Goal: Task Accomplishment & Management: Complete application form

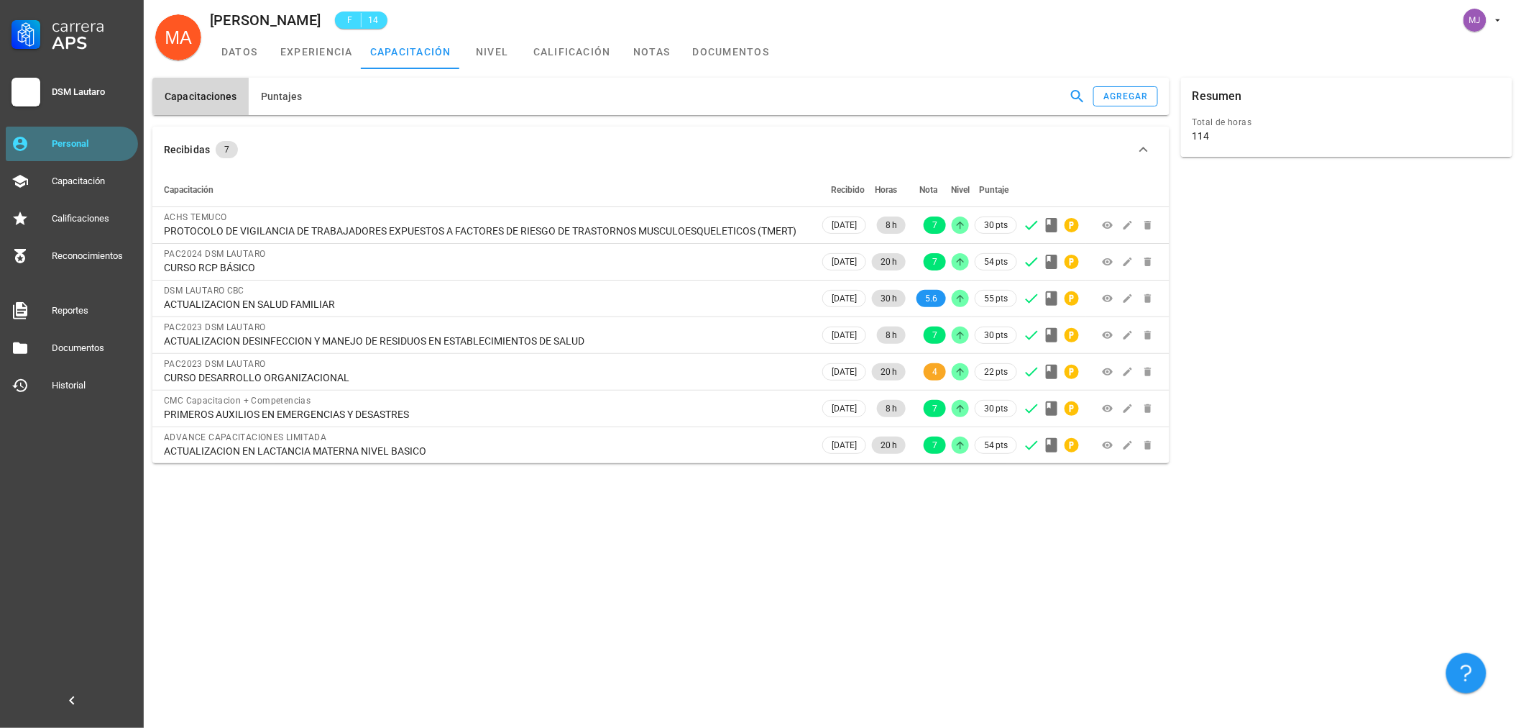
click at [78, 152] on div "Personal" at bounding box center [92, 143] width 81 height 23
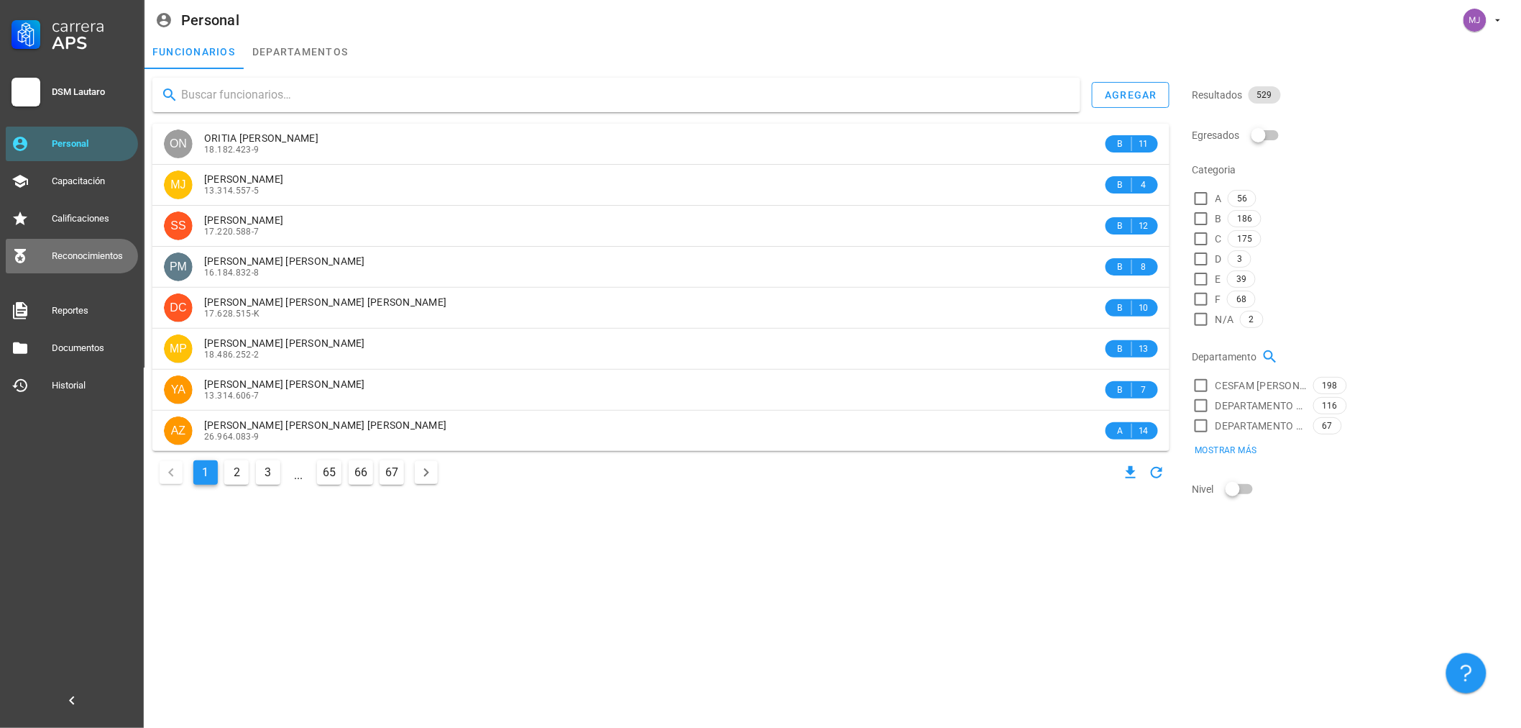
click at [91, 257] on div "Reconocimientos" at bounding box center [92, 256] width 81 height 12
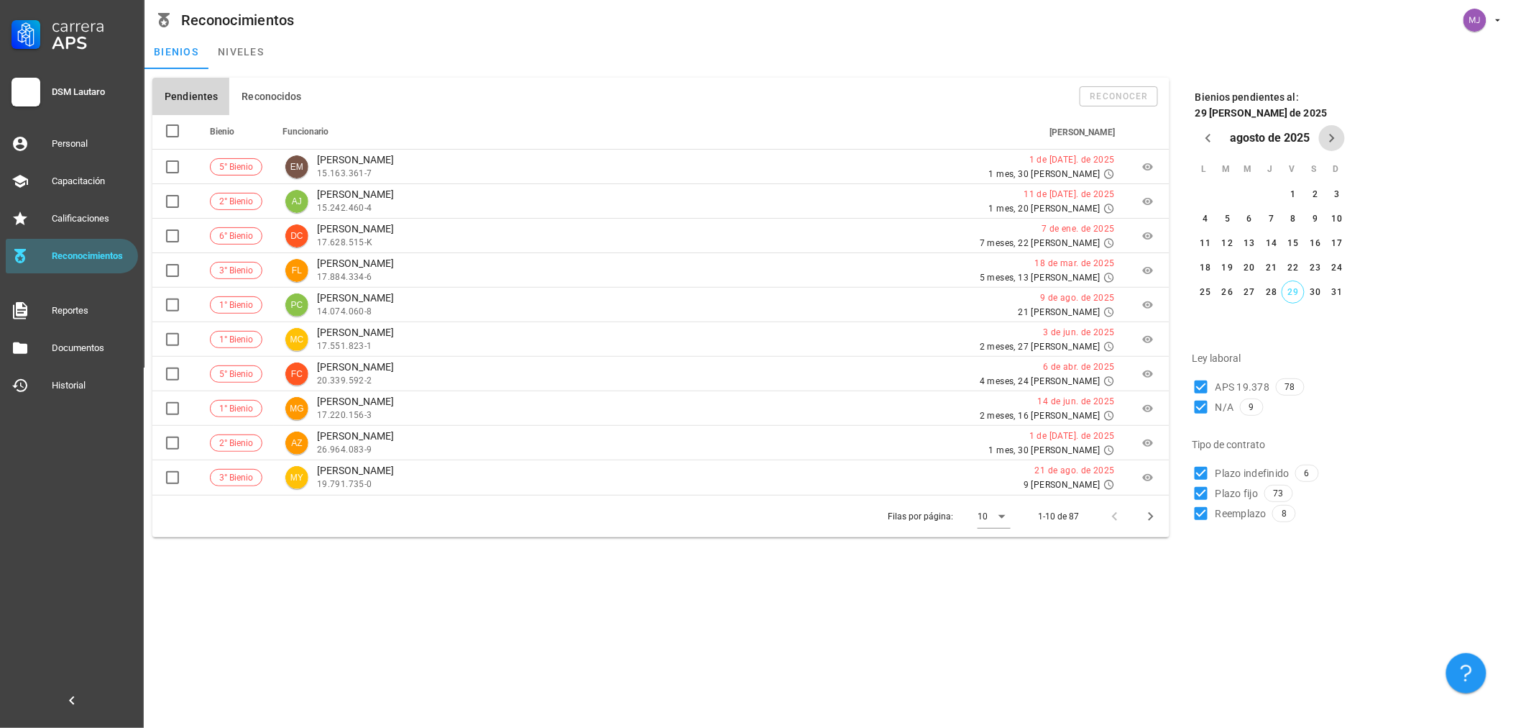
click at [1335, 142] on icon "Próximo mes" at bounding box center [1332, 137] width 17 height 17
click at [1206, 206] on div "1" at bounding box center [1205, 211] width 23 height 10
click at [1273, 486] on span "Plazo indefinido" at bounding box center [1253, 490] width 74 height 14
checkbox input "false"
click at [1246, 531] on span "Reemplazo" at bounding box center [1241, 530] width 51 height 14
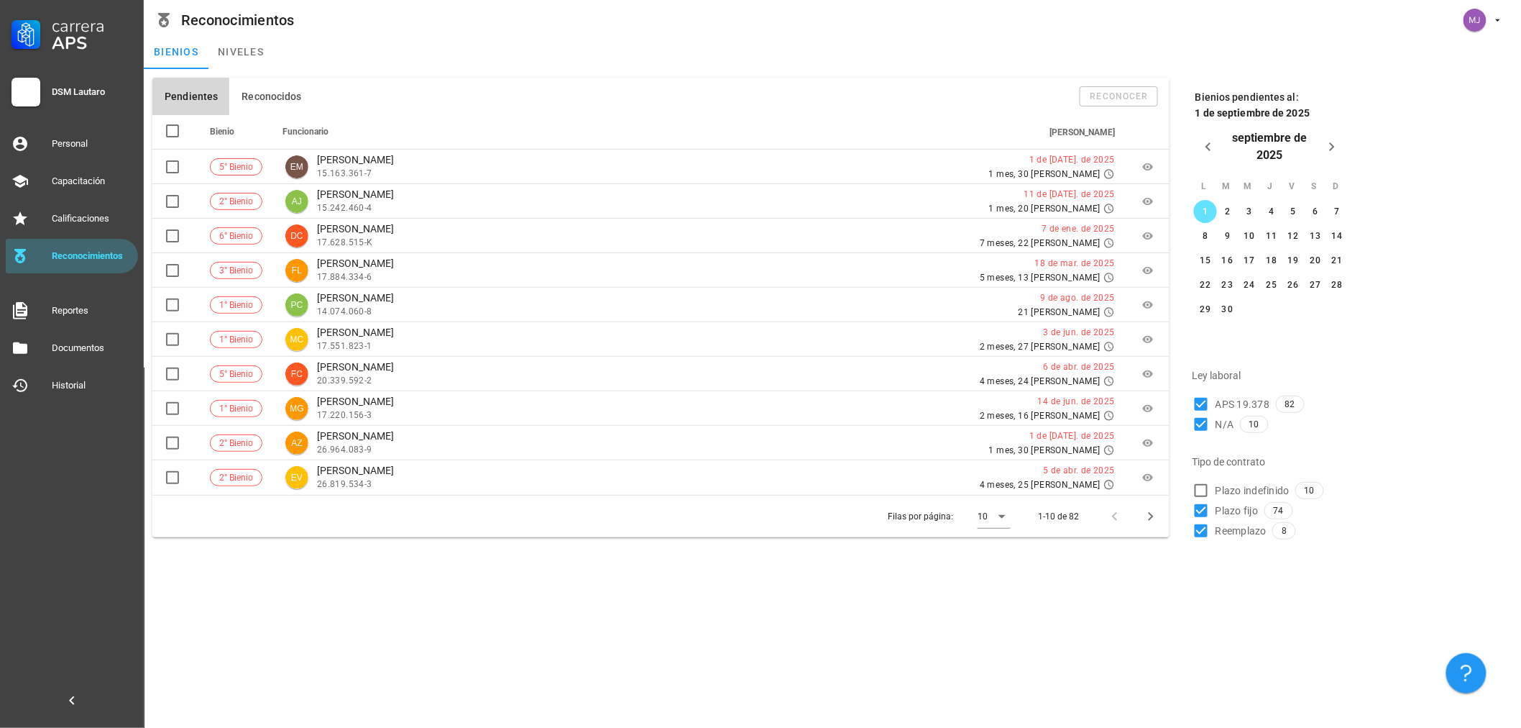
checkbox input "false"
click at [1248, 510] on span "Plazo fijo" at bounding box center [1237, 510] width 43 height 14
checkbox input "false"
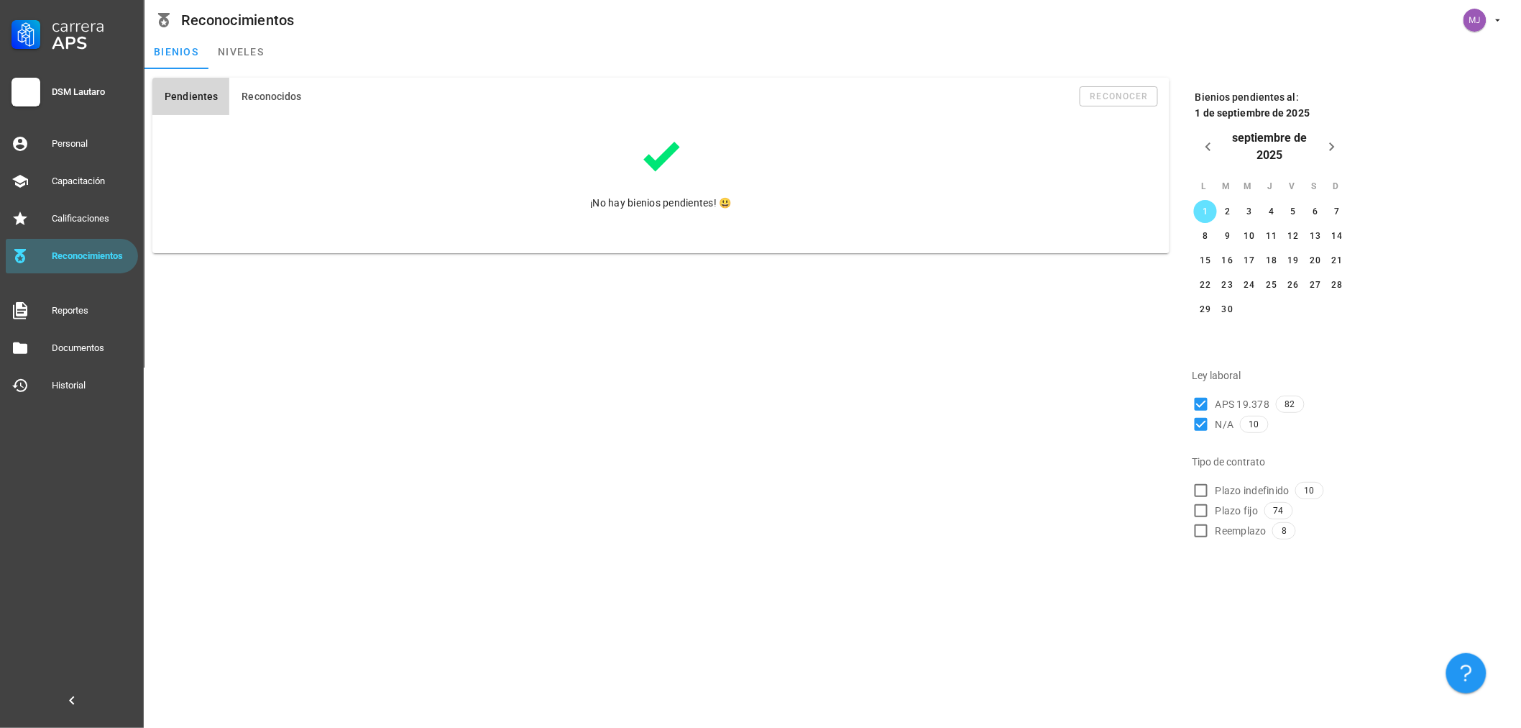
click at [1232, 534] on span "Reemplazo" at bounding box center [1241, 530] width 51 height 14
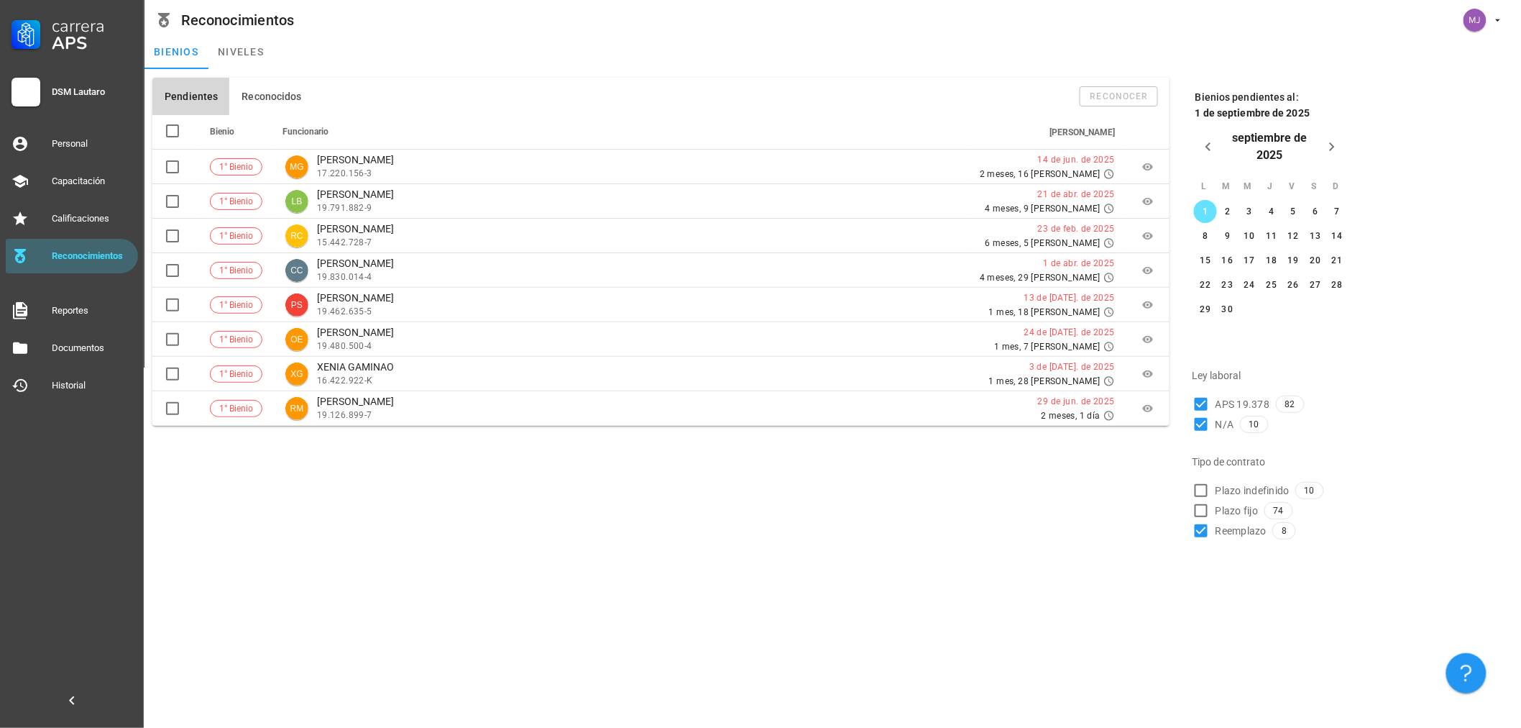
click at [1247, 528] on span "Reemplazo" at bounding box center [1241, 530] width 51 height 14
checkbox input "false"
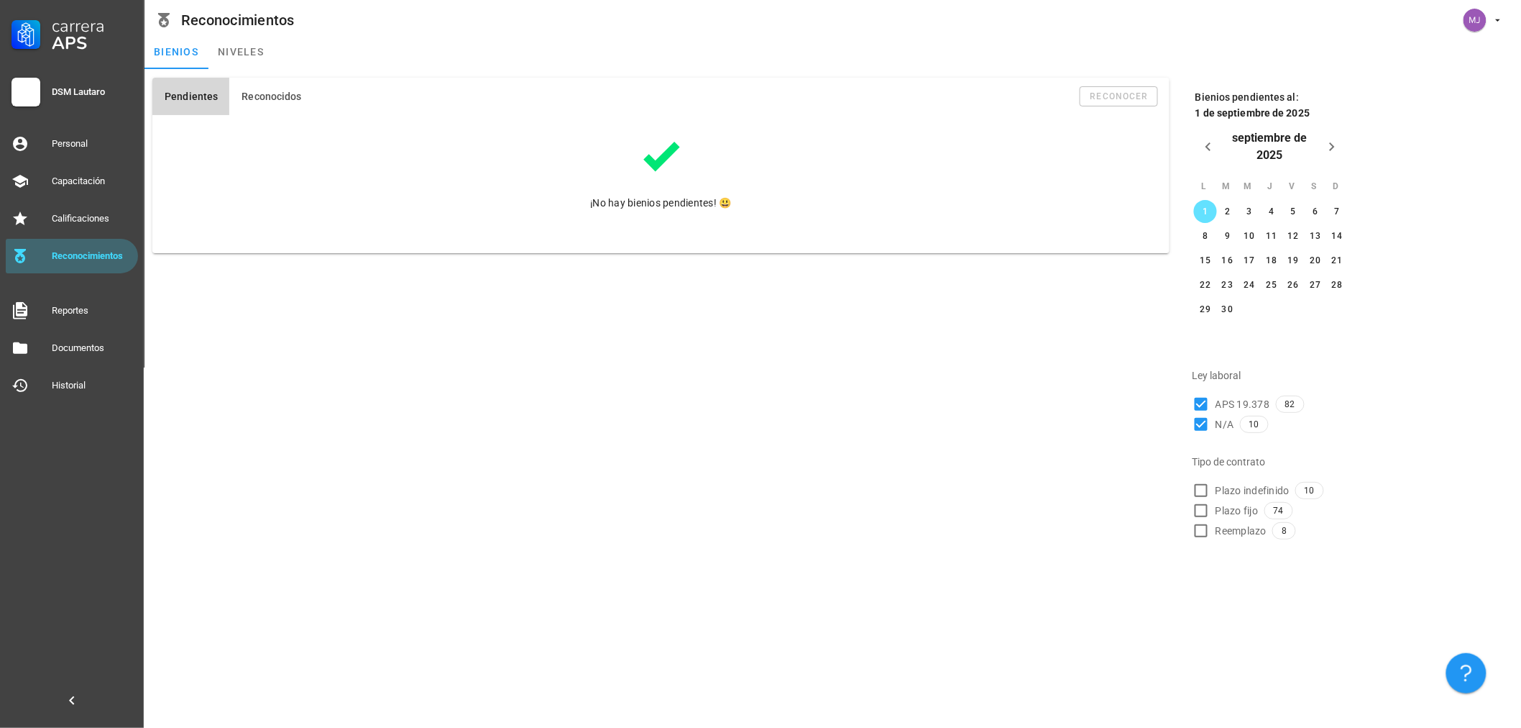
click at [1237, 510] on span "Plazo fijo" at bounding box center [1237, 510] width 43 height 14
checkbox input "true"
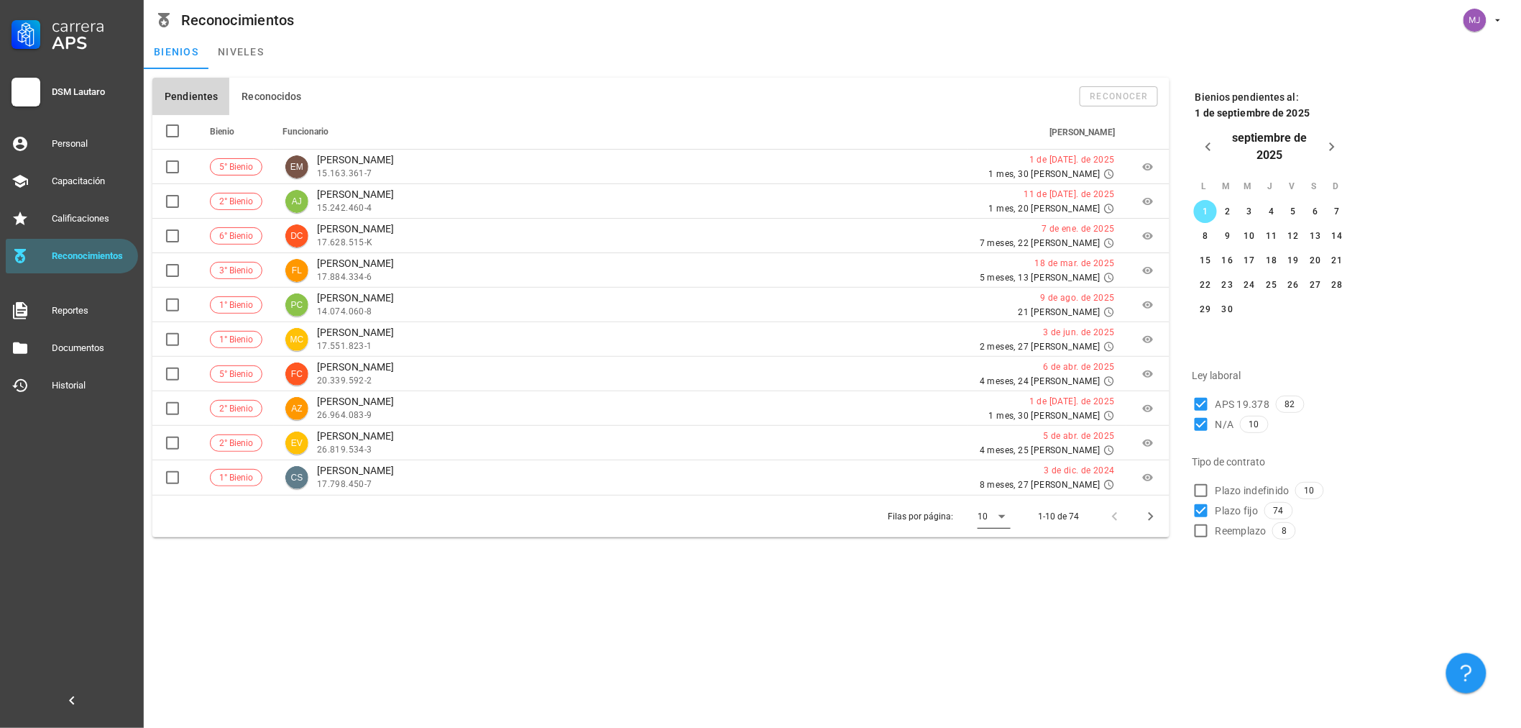
click at [1005, 515] on icon at bounding box center [1002, 516] width 17 height 17
click at [1004, 627] on div "Todos" at bounding box center [1007, 631] width 32 height 14
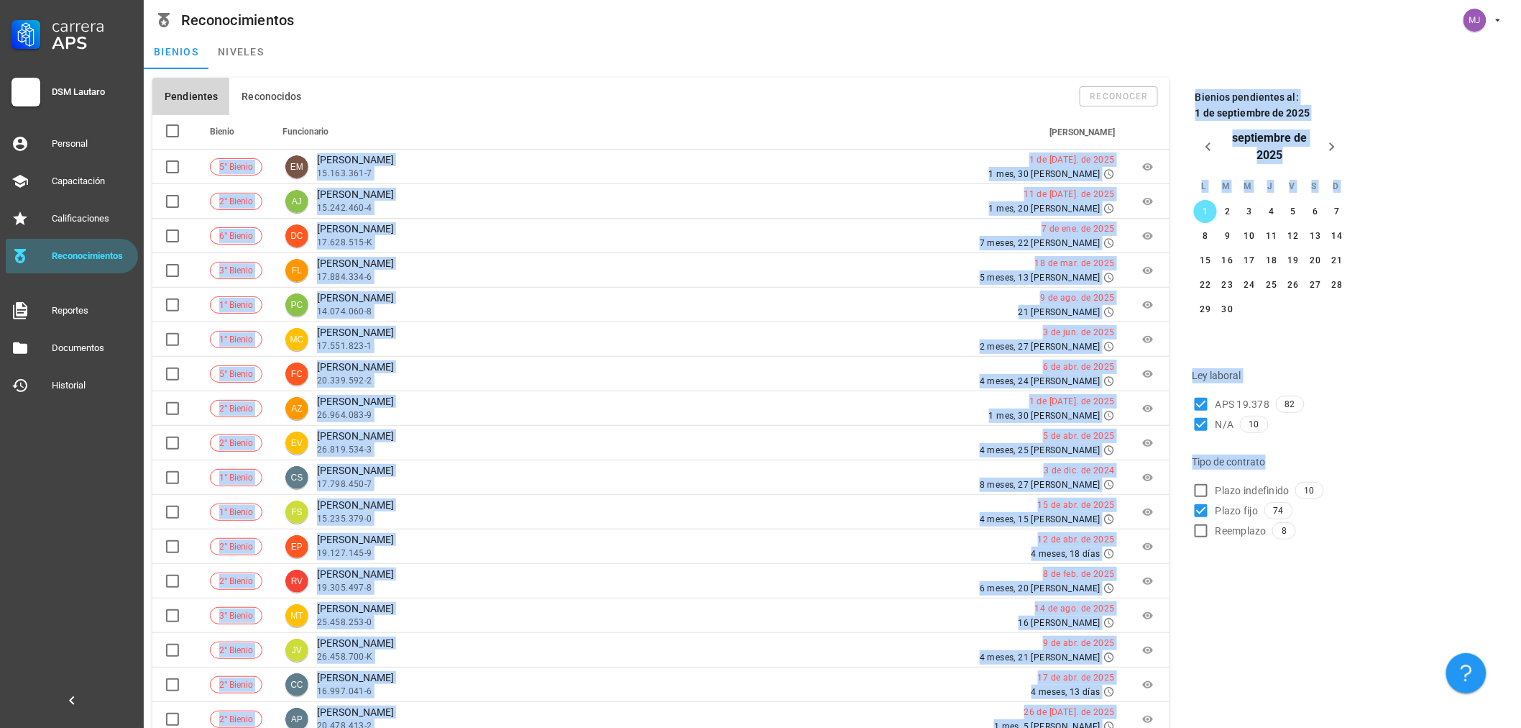
drag, startPoint x: 1198, startPoint y: 678, endPoint x: 191, endPoint y: 87, distance: 1167.2
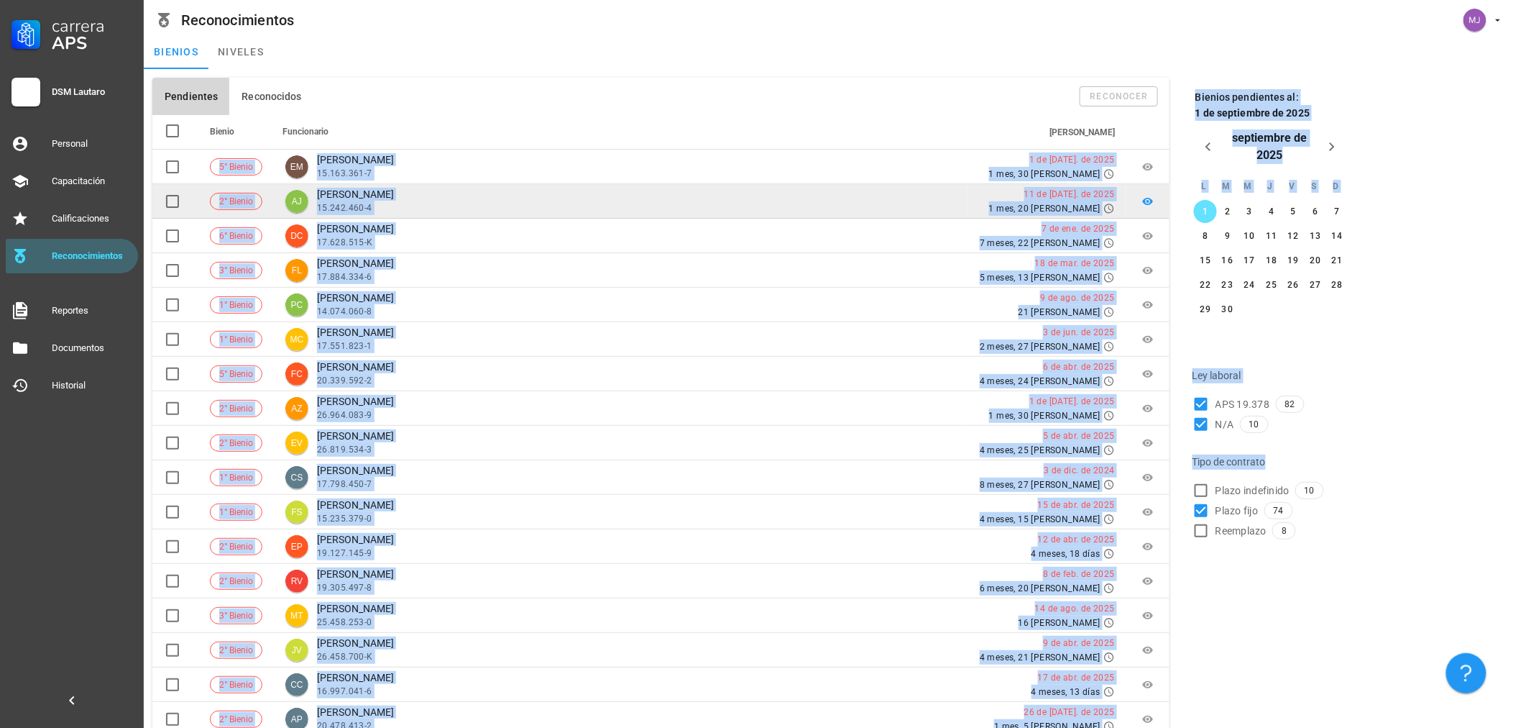
copy div "Loremi Dolorsitame Consecte 5° Adipis EL SEDDOEIUS TEMPO 65.529.810-3 8 in utl.…"
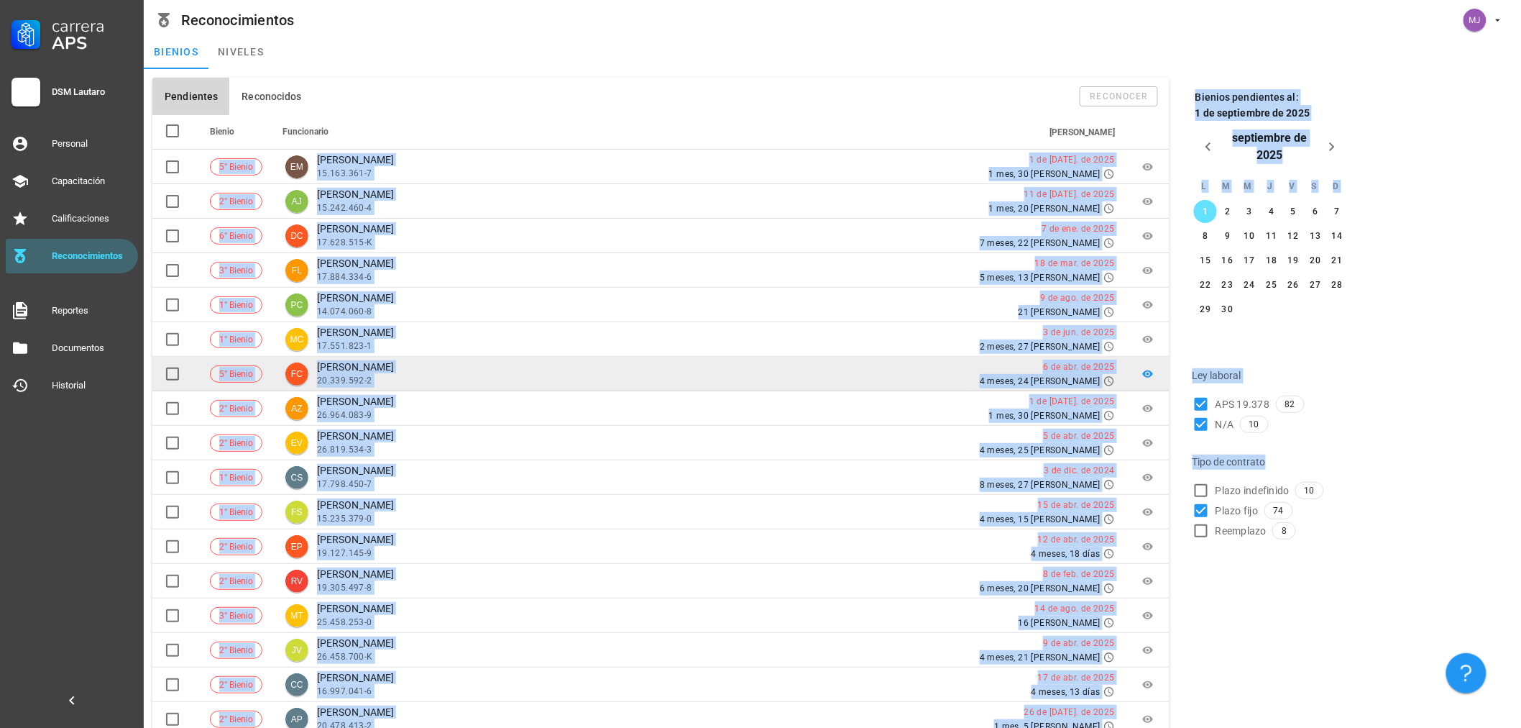
click at [849, 362] on div "FC [PERSON_NAME] 20.339.592-2" at bounding box center [621, 373] width 672 height 27
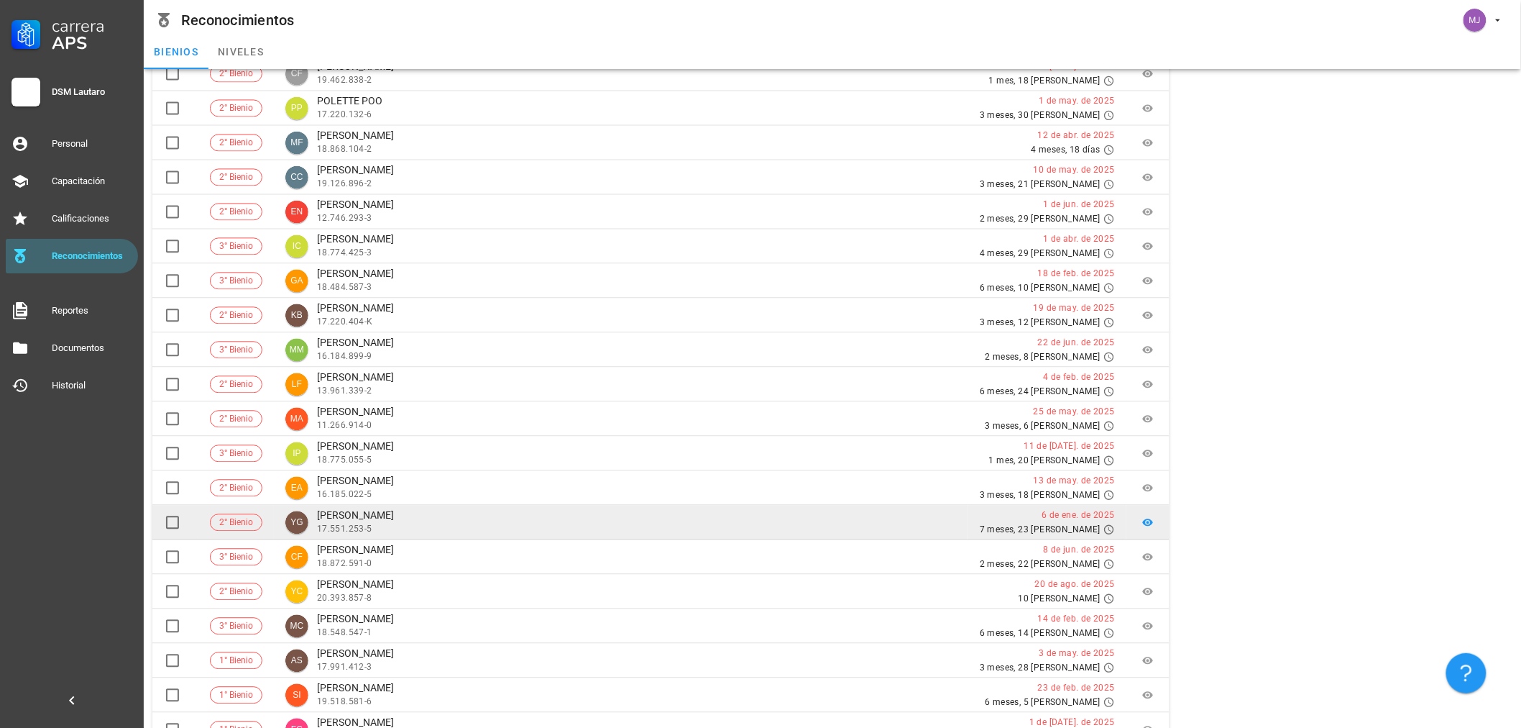
scroll to position [1278, 0]
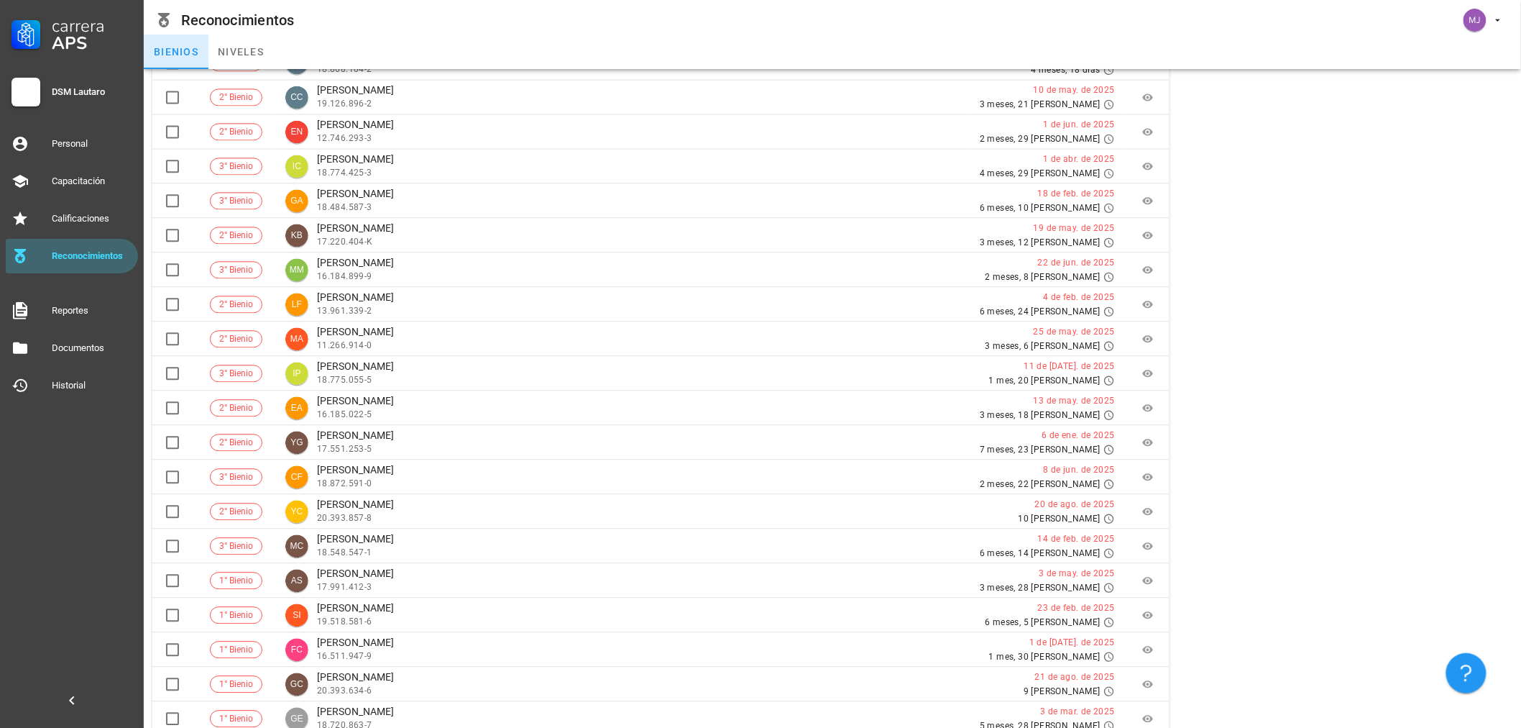
click at [196, 52] on link "bienios" at bounding box center [176, 52] width 65 height 35
click at [91, 260] on div "Reconocimientos" at bounding box center [92, 256] width 81 height 12
click at [242, 52] on link "niveles" at bounding box center [240, 52] width 65 height 35
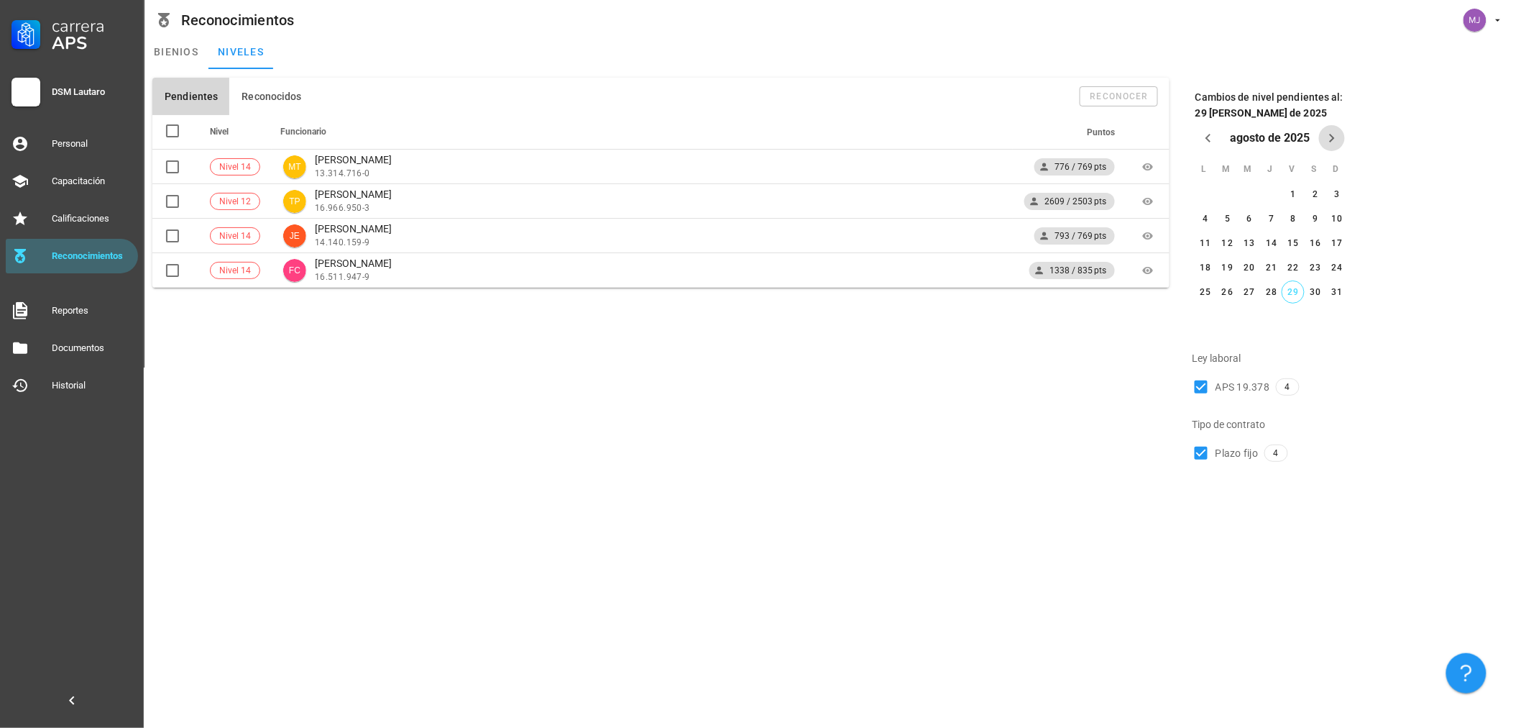
click at [1339, 138] on icon "Próximo mes" at bounding box center [1332, 137] width 17 height 17
click at [1209, 207] on div "1" at bounding box center [1205, 211] width 23 height 10
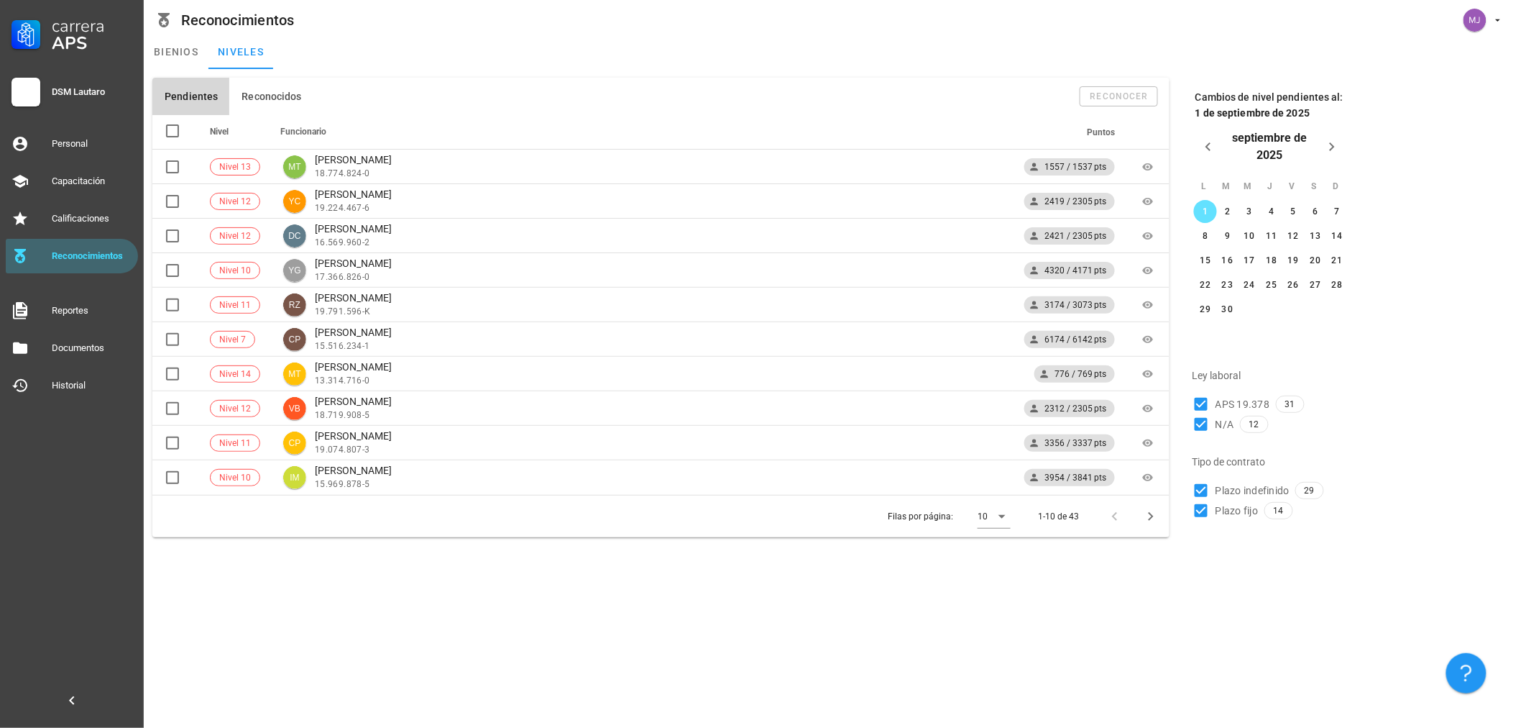
click at [1248, 513] on span "Plazo fijo" at bounding box center [1237, 510] width 43 height 14
checkbox input "false"
click at [1005, 511] on icon at bounding box center [1002, 516] width 17 height 17
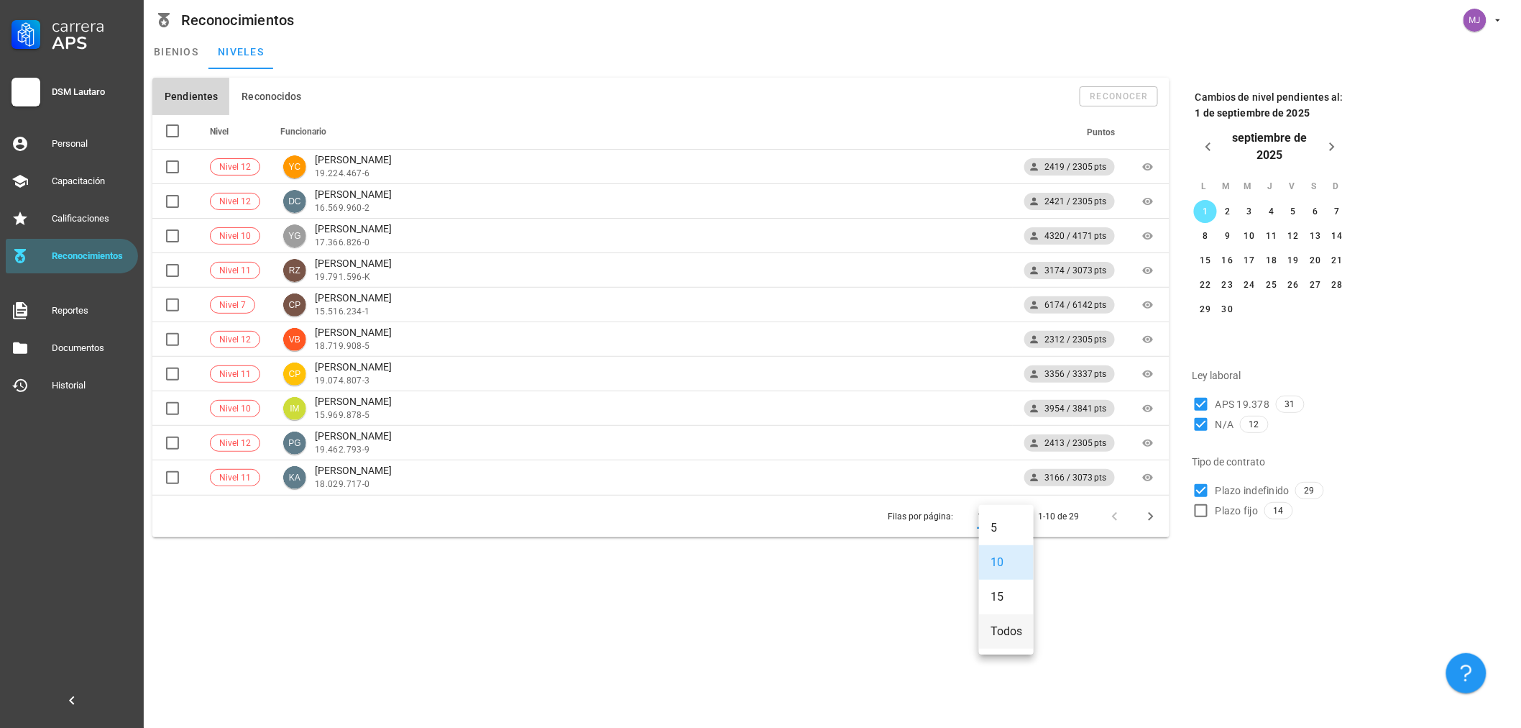
click at [1012, 636] on div "Todos" at bounding box center [1007, 631] width 32 height 14
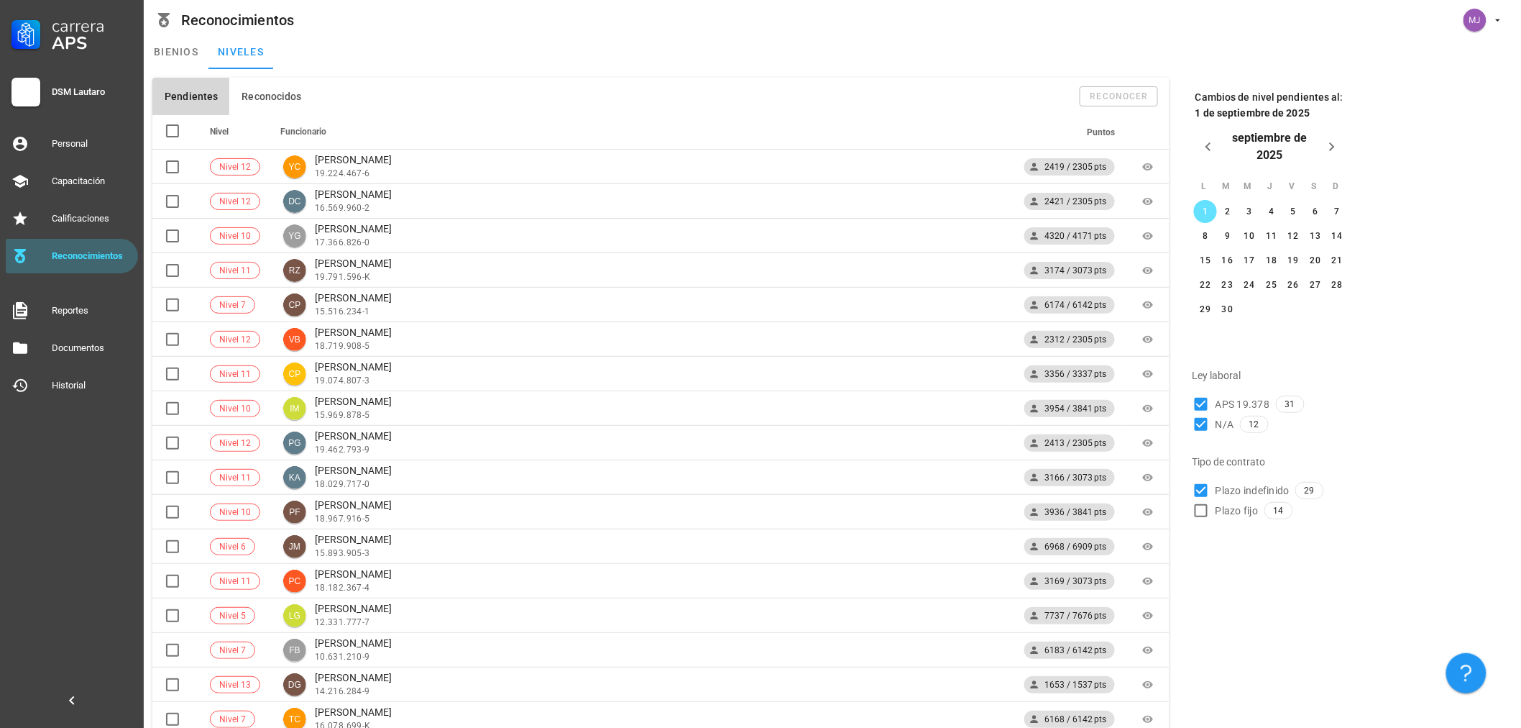
click at [1117, 90] on div "Pendientes Reconocidos reconocer" at bounding box center [660, 96] width 1017 height 37
click at [176, 124] on div at bounding box center [172, 131] width 24 height 24
checkbox input "true"
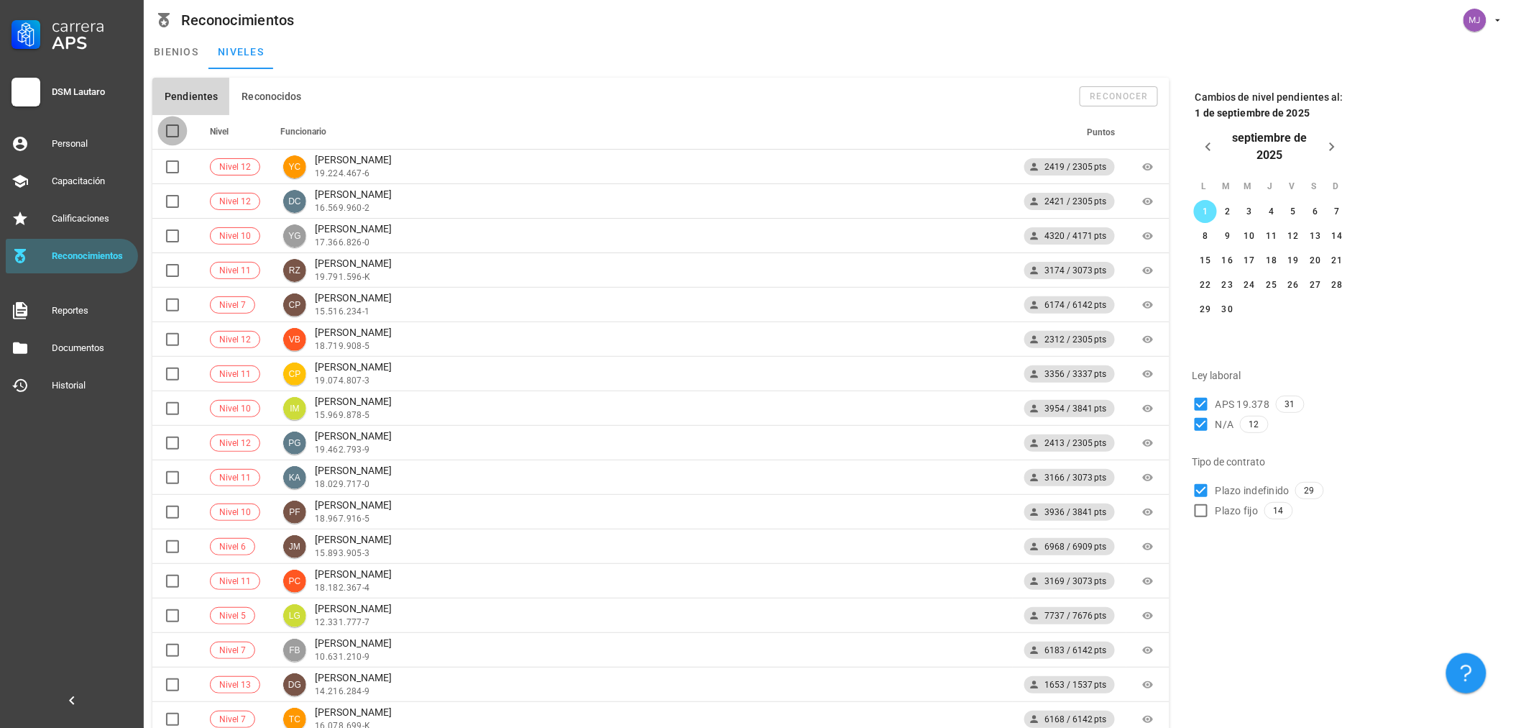
checkbox input "true"
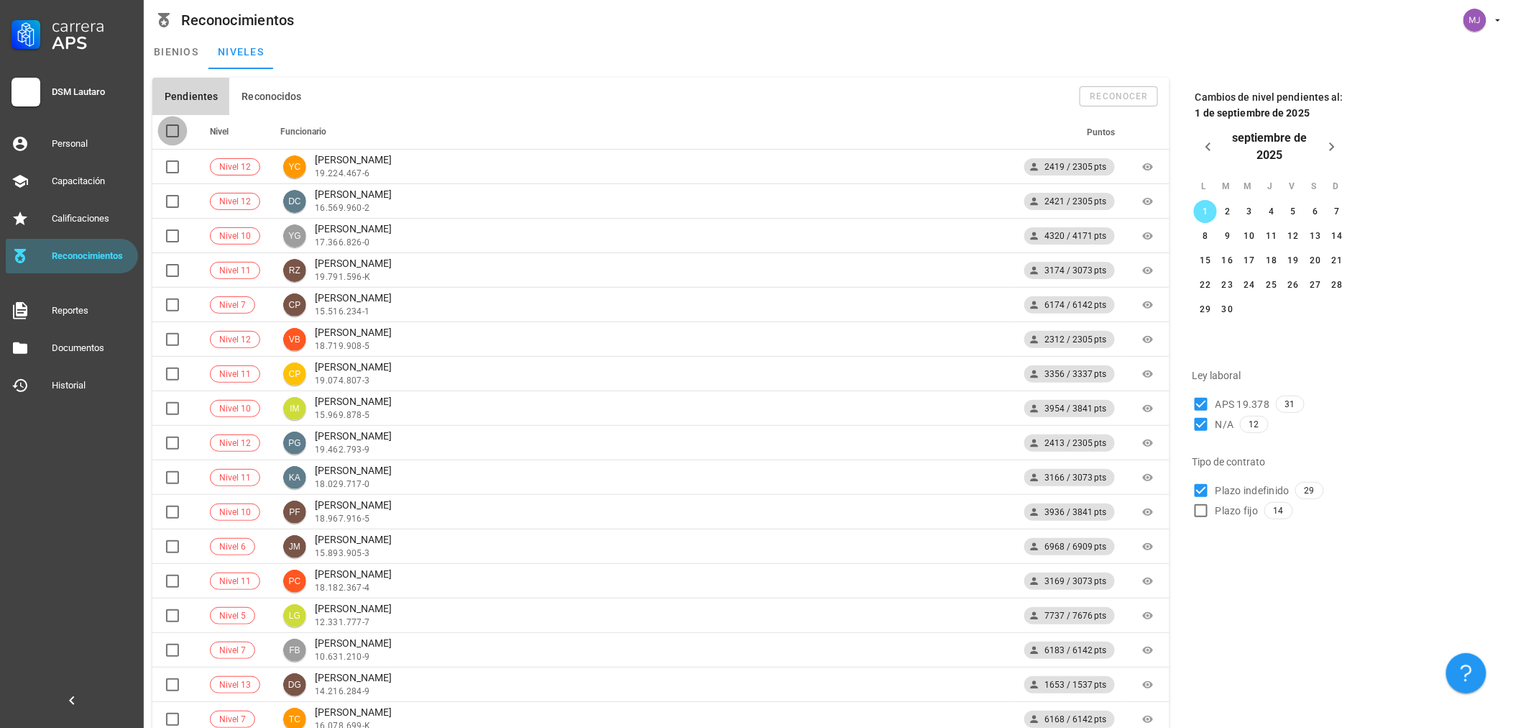
checkbox input "true"
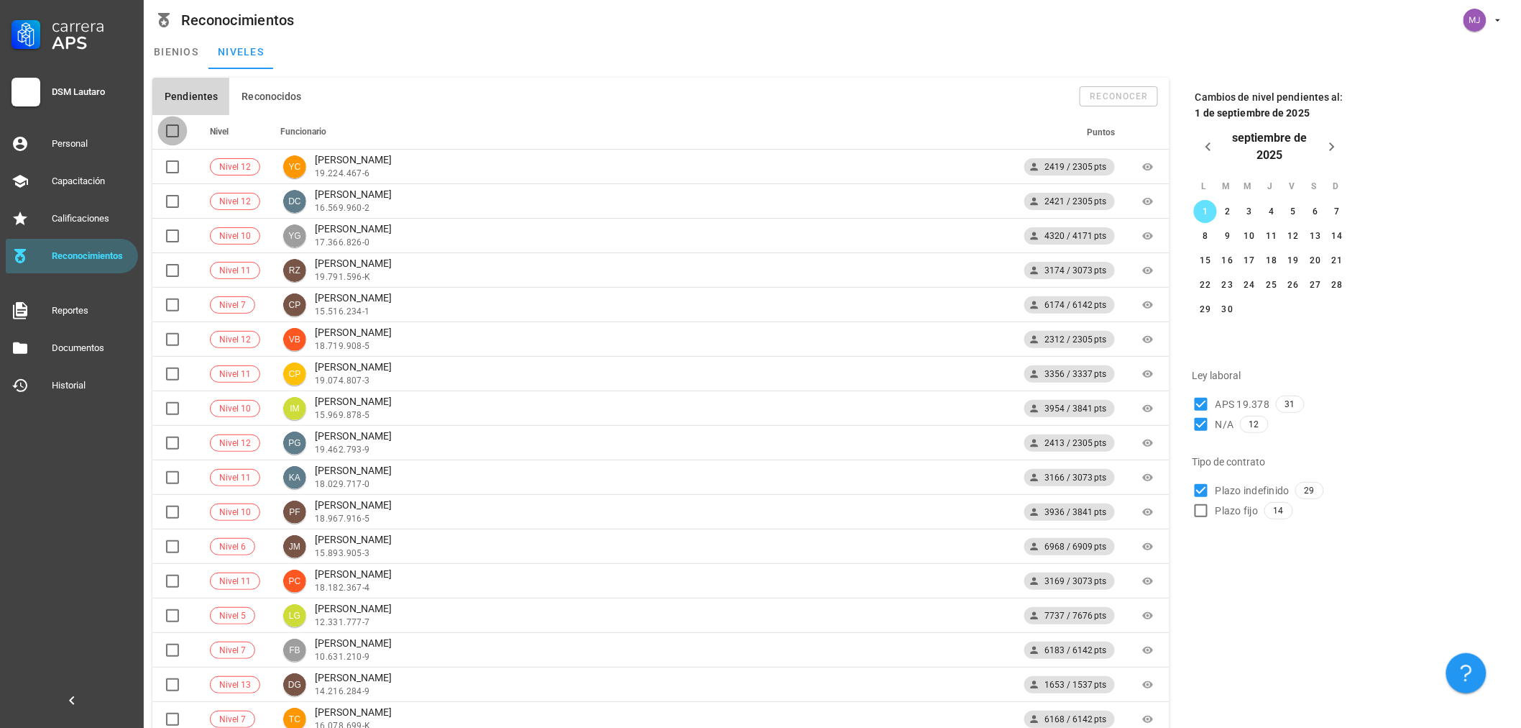
checkbox input "true"
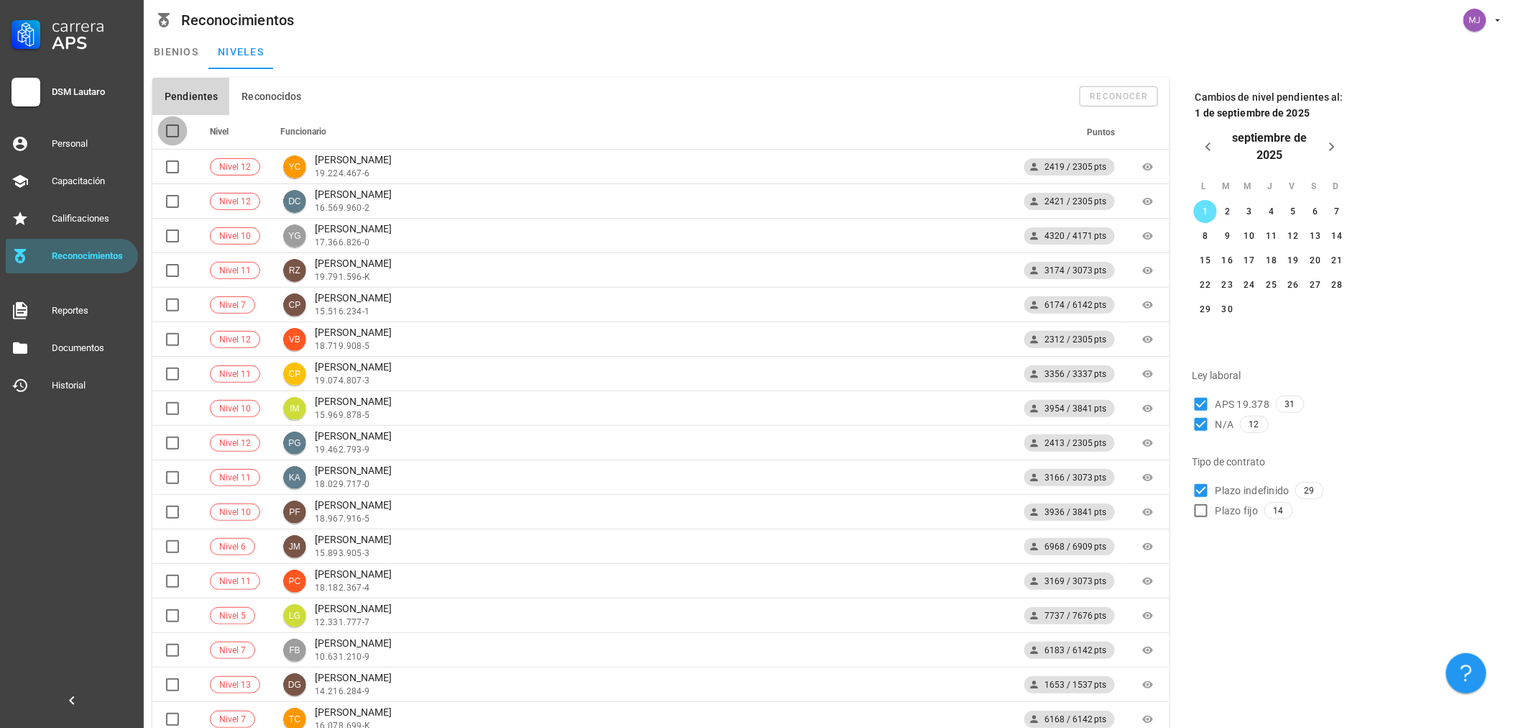
checkbox input "true"
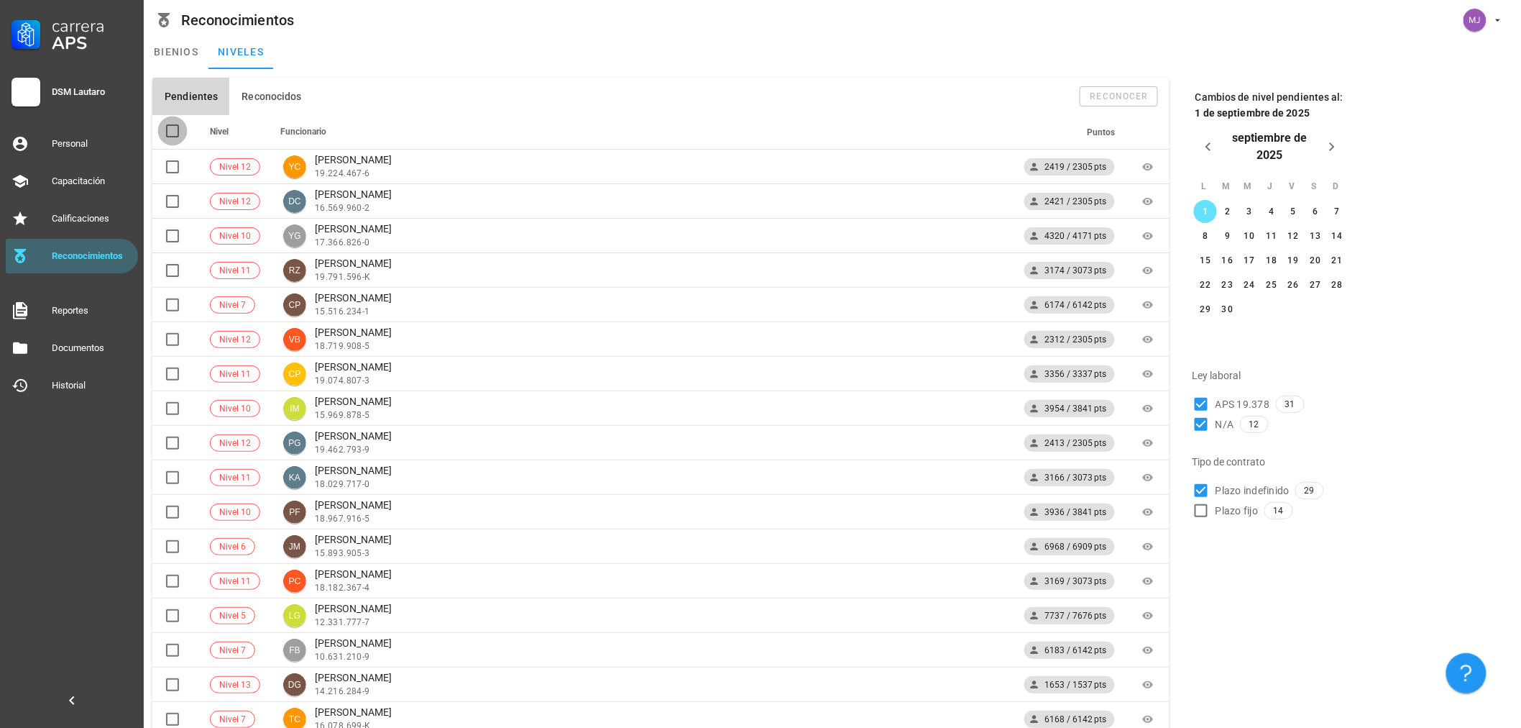
checkbox input "true"
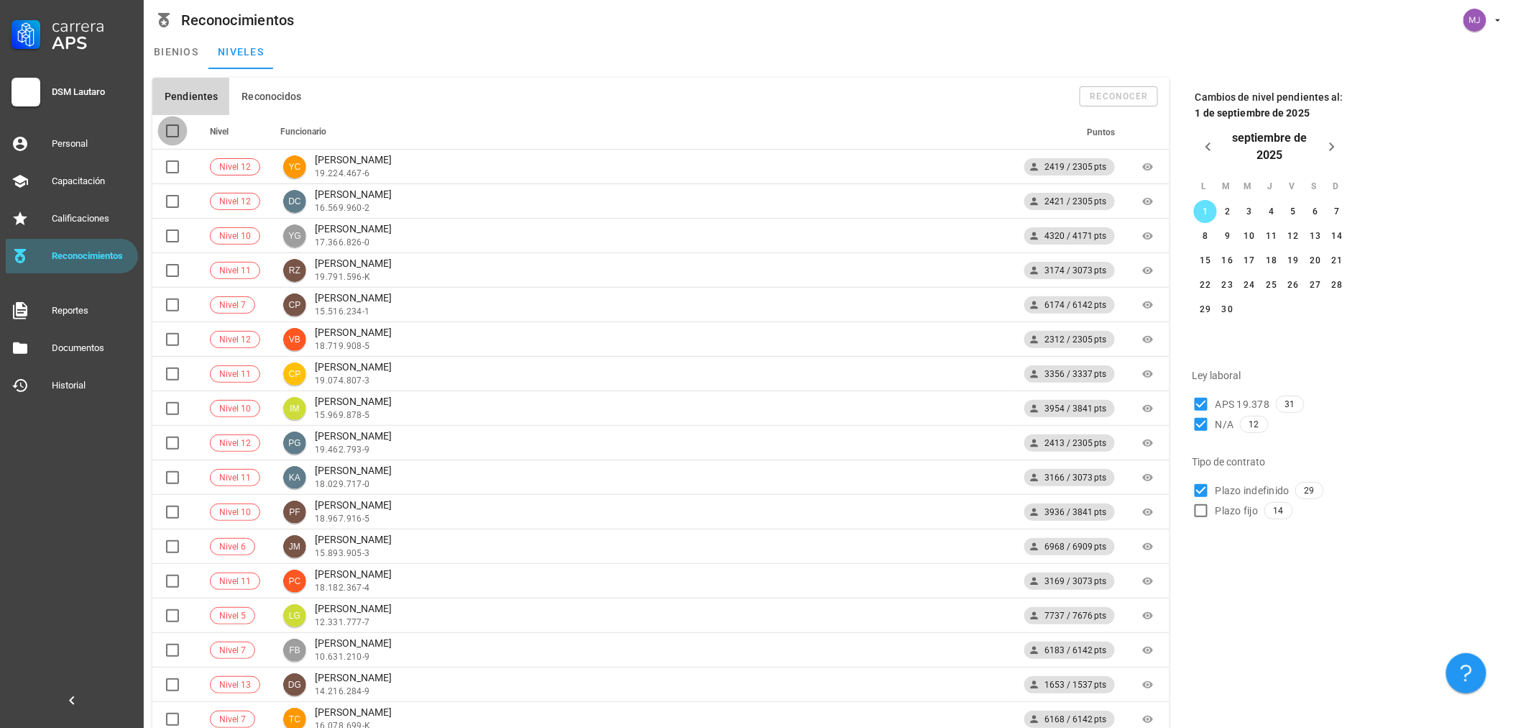
checkbox input "true"
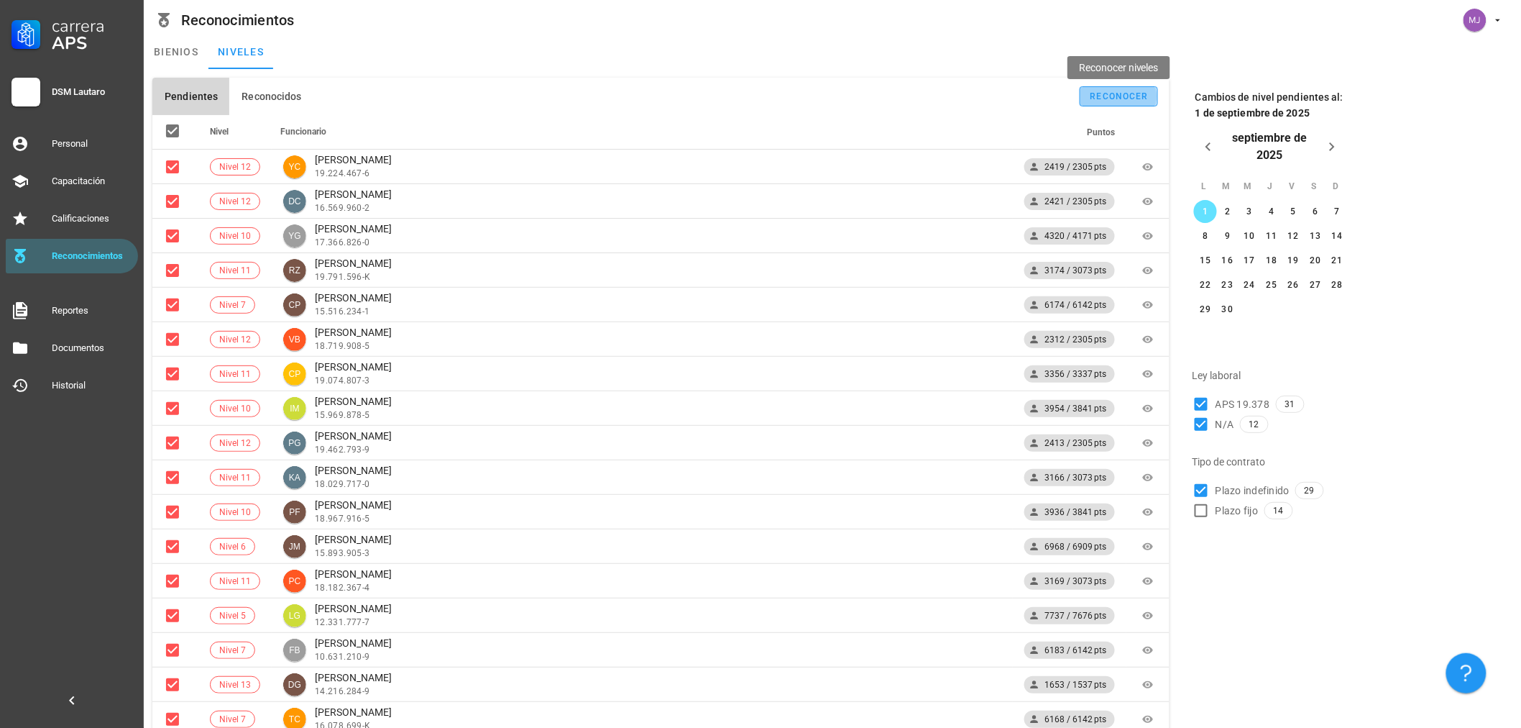
click at [1108, 96] on div "reconocer" at bounding box center [1119, 96] width 59 height 10
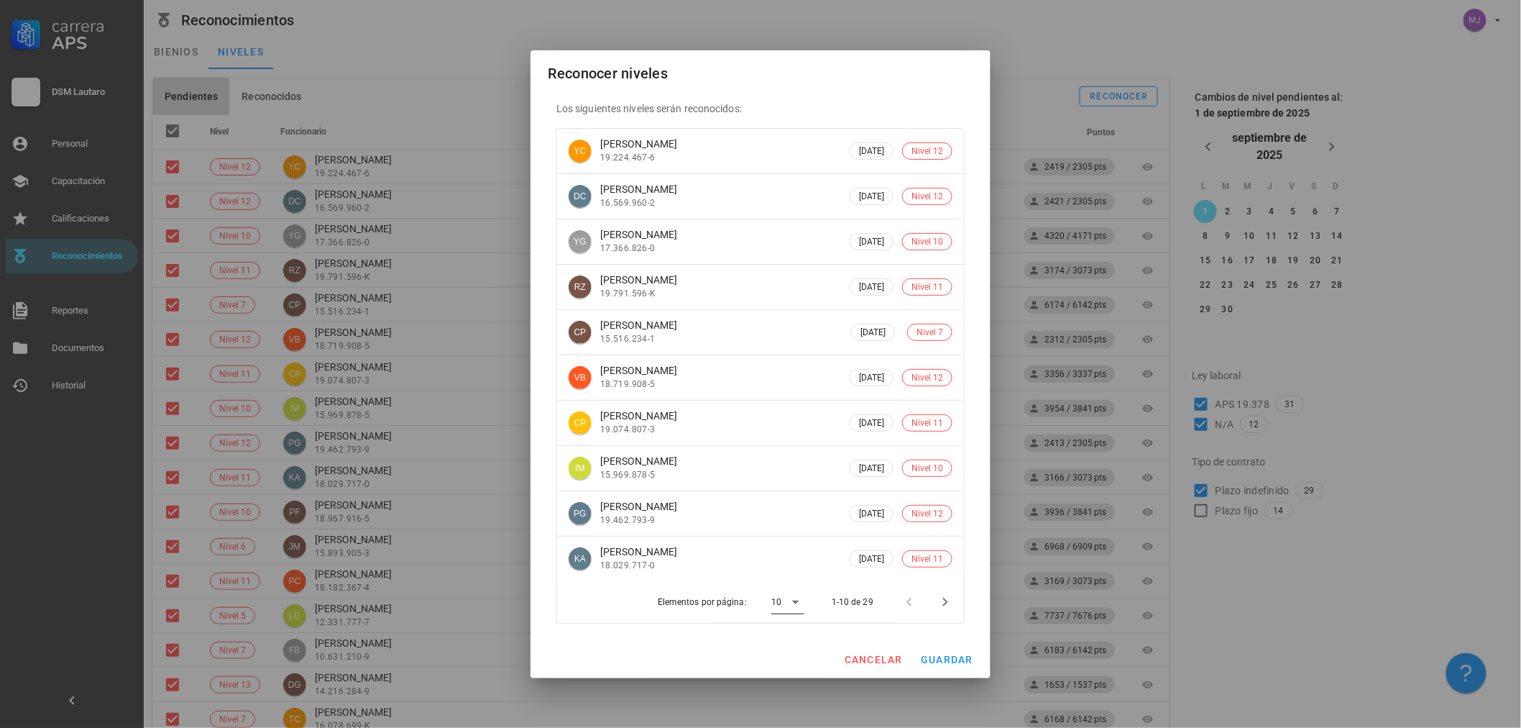
click at [794, 590] on div "10" at bounding box center [787, 601] width 33 height 23
click at [801, 695] on div "Todos" at bounding box center [800, 696] width 32 height 14
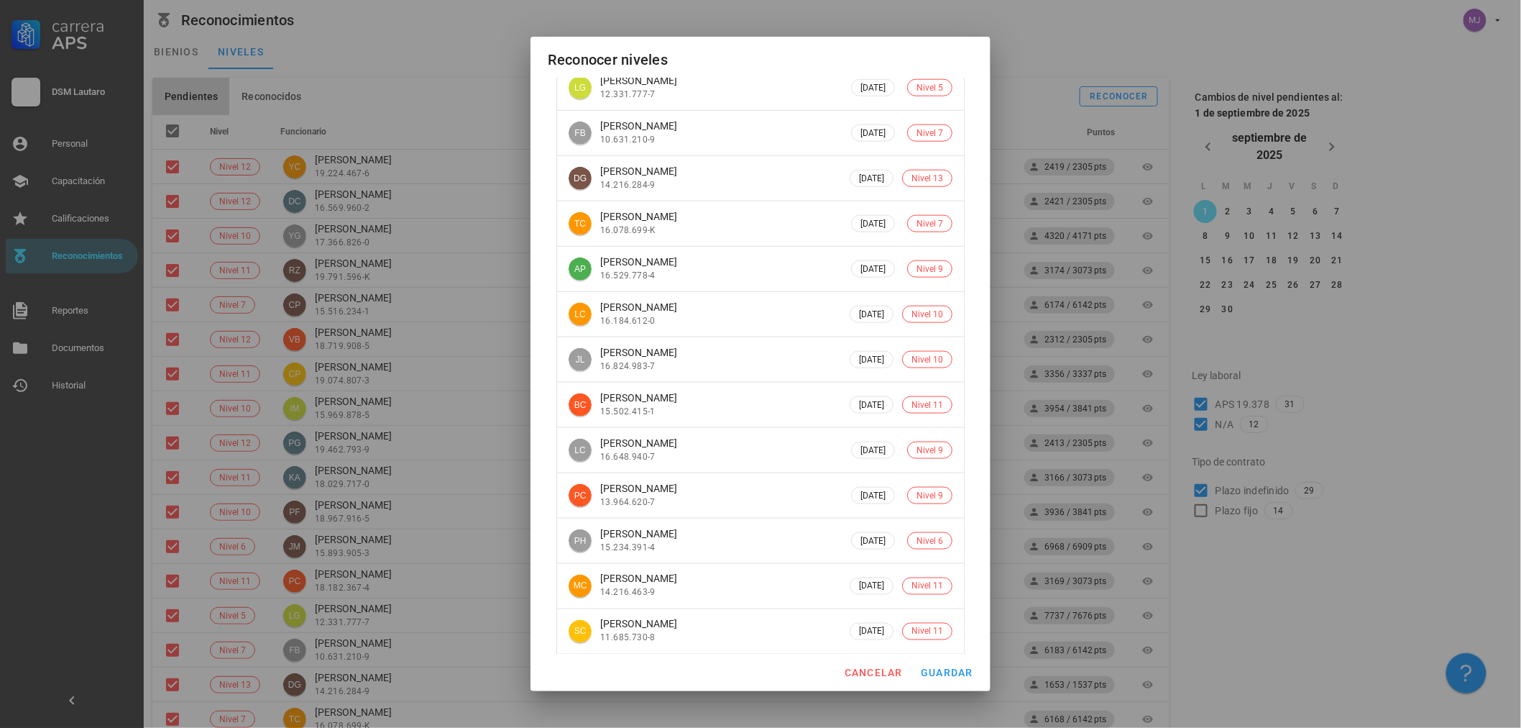
scroll to position [835, 0]
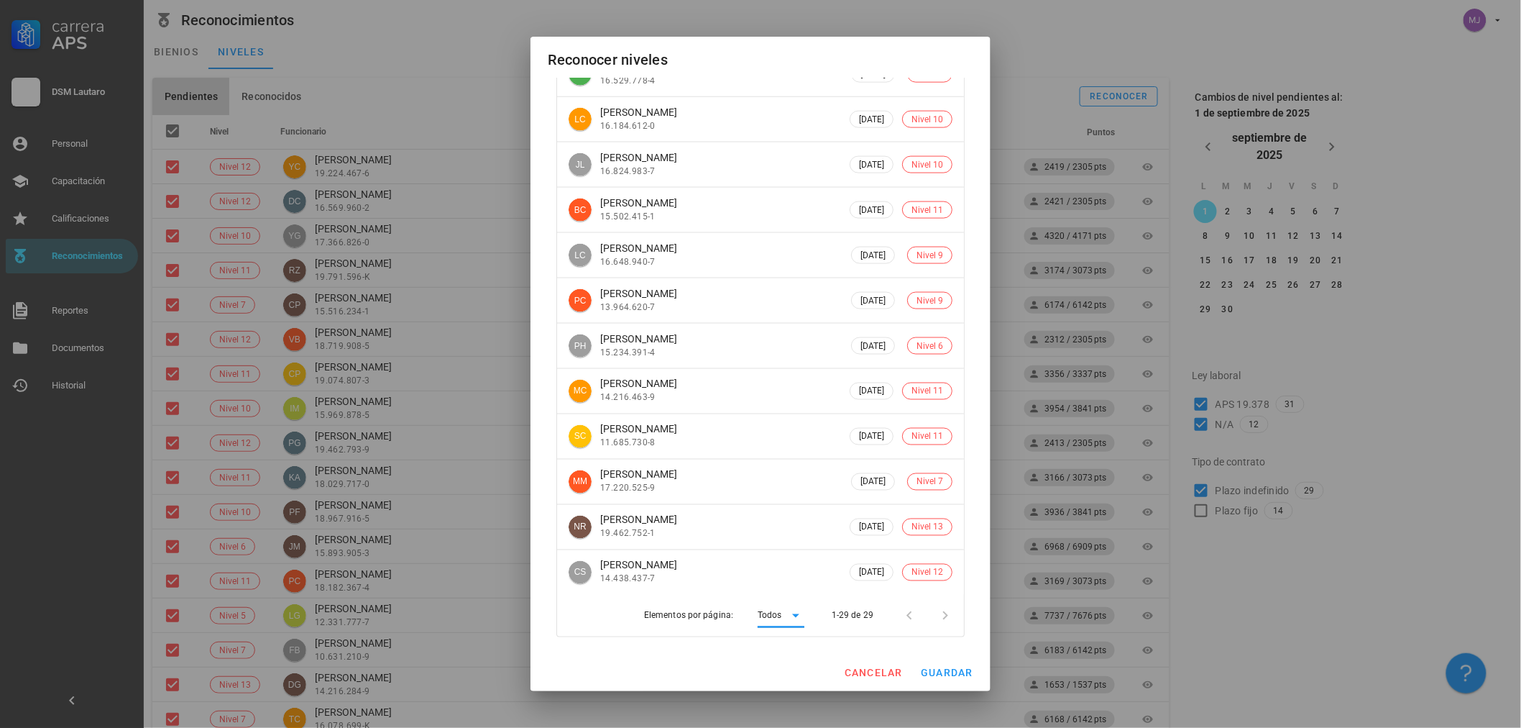
click at [929, 615] on div at bounding box center [942, 615] width 31 height 26
click at [932, 672] on span "guardar" at bounding box center [946, 672] width 53 height 12
checkbox input "false"
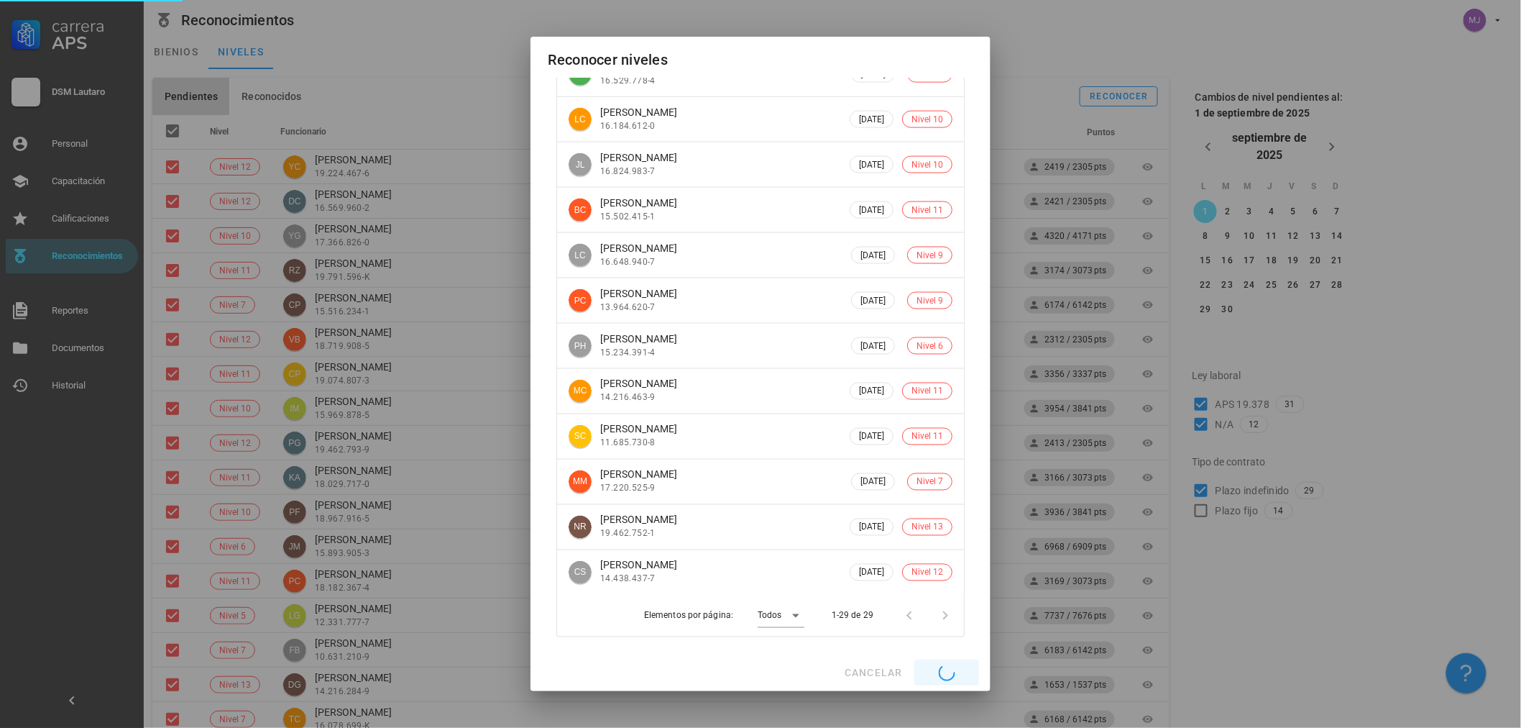
checkbox input "false"
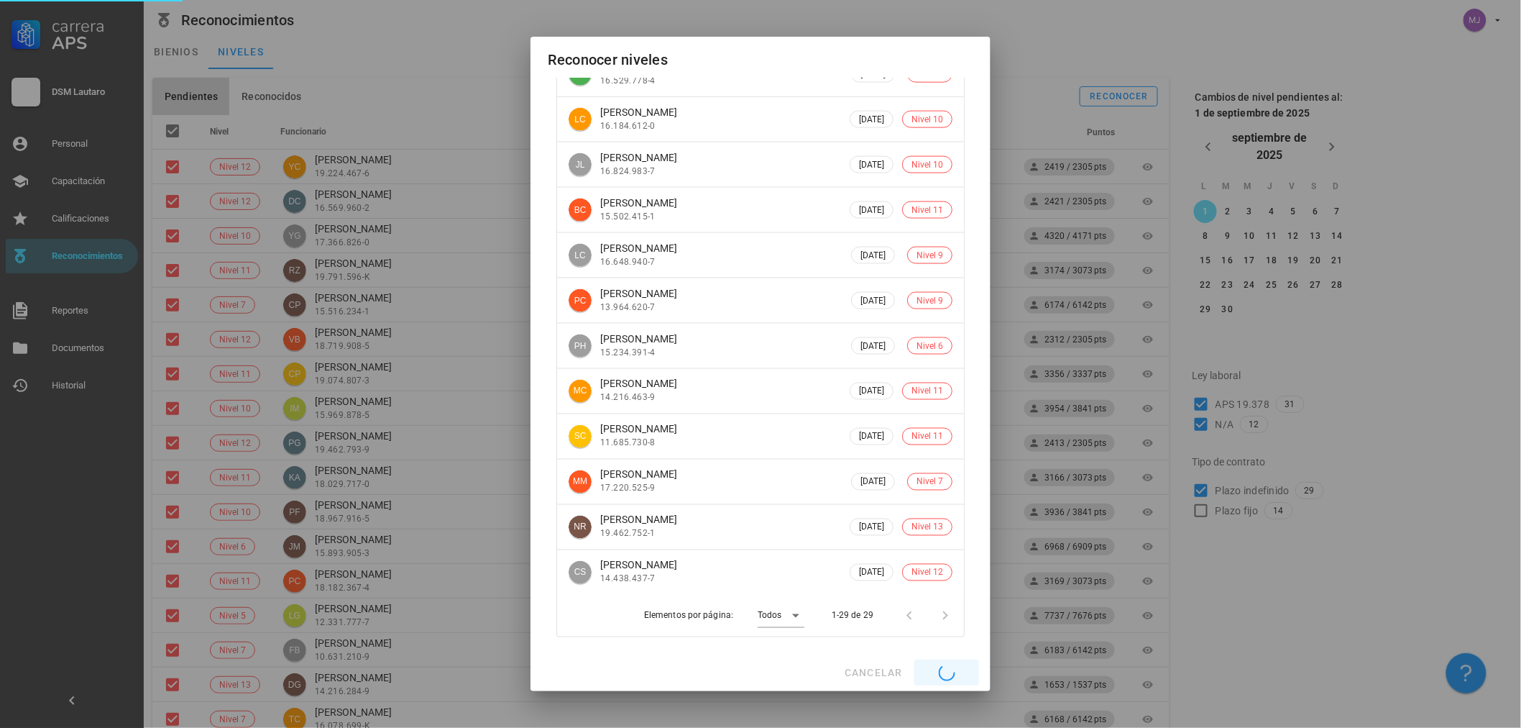
checkbox input "false"
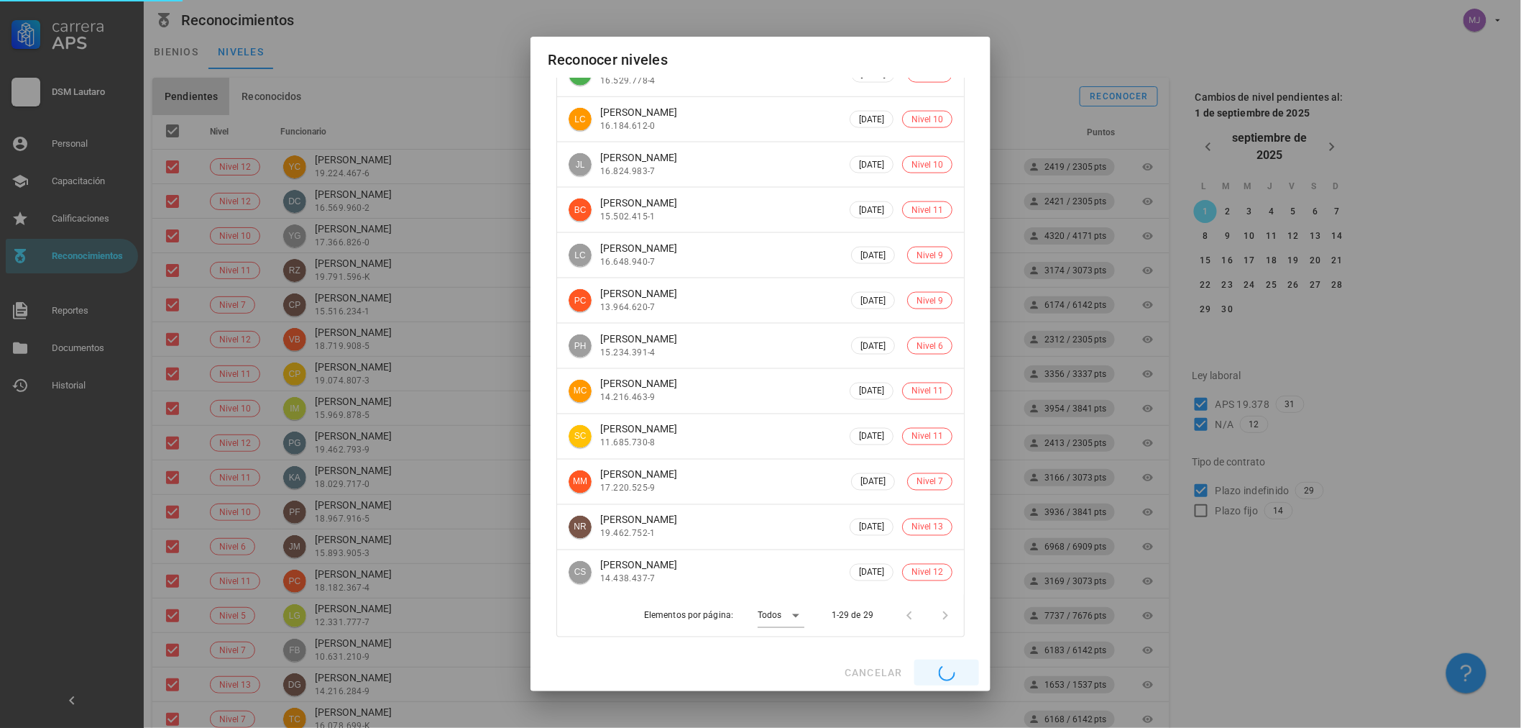
checkbox input "false"
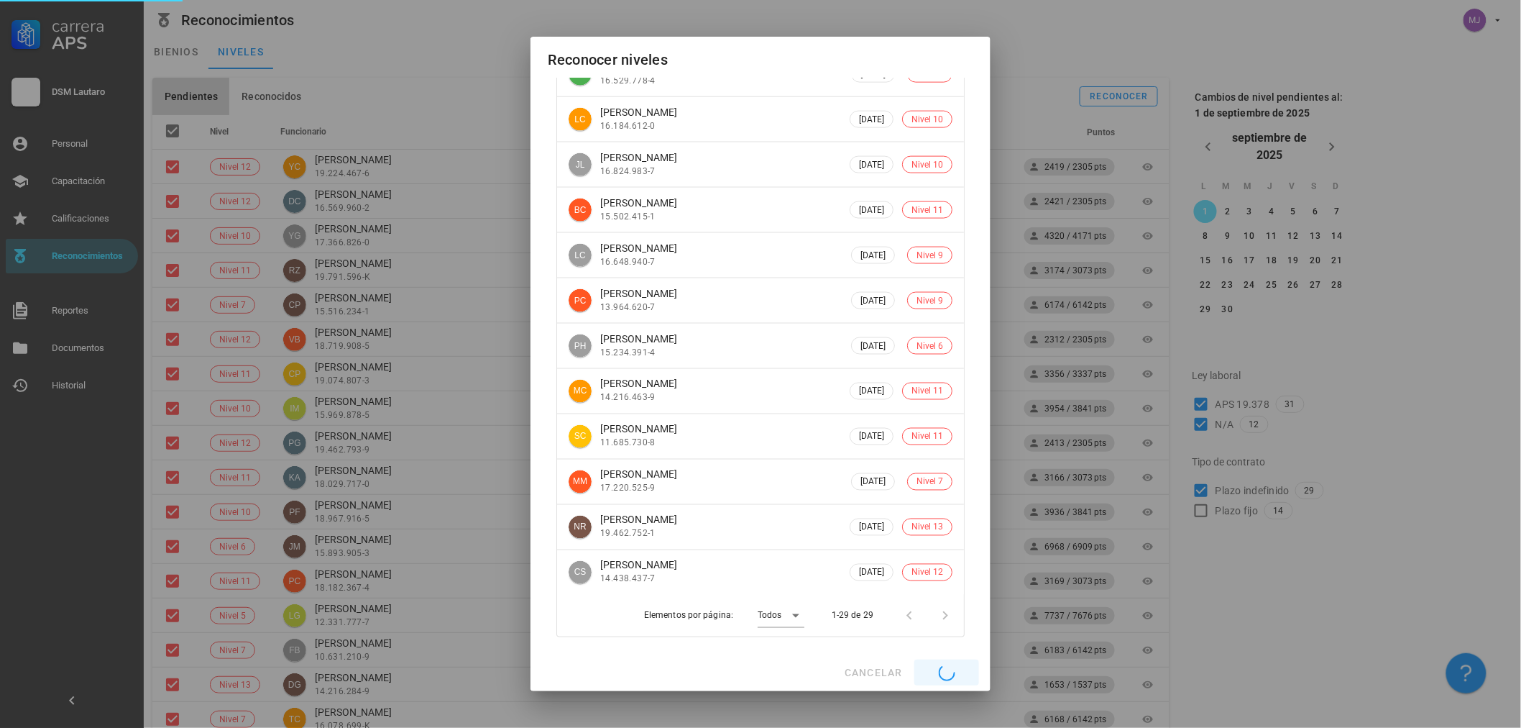
checkbox input "false"
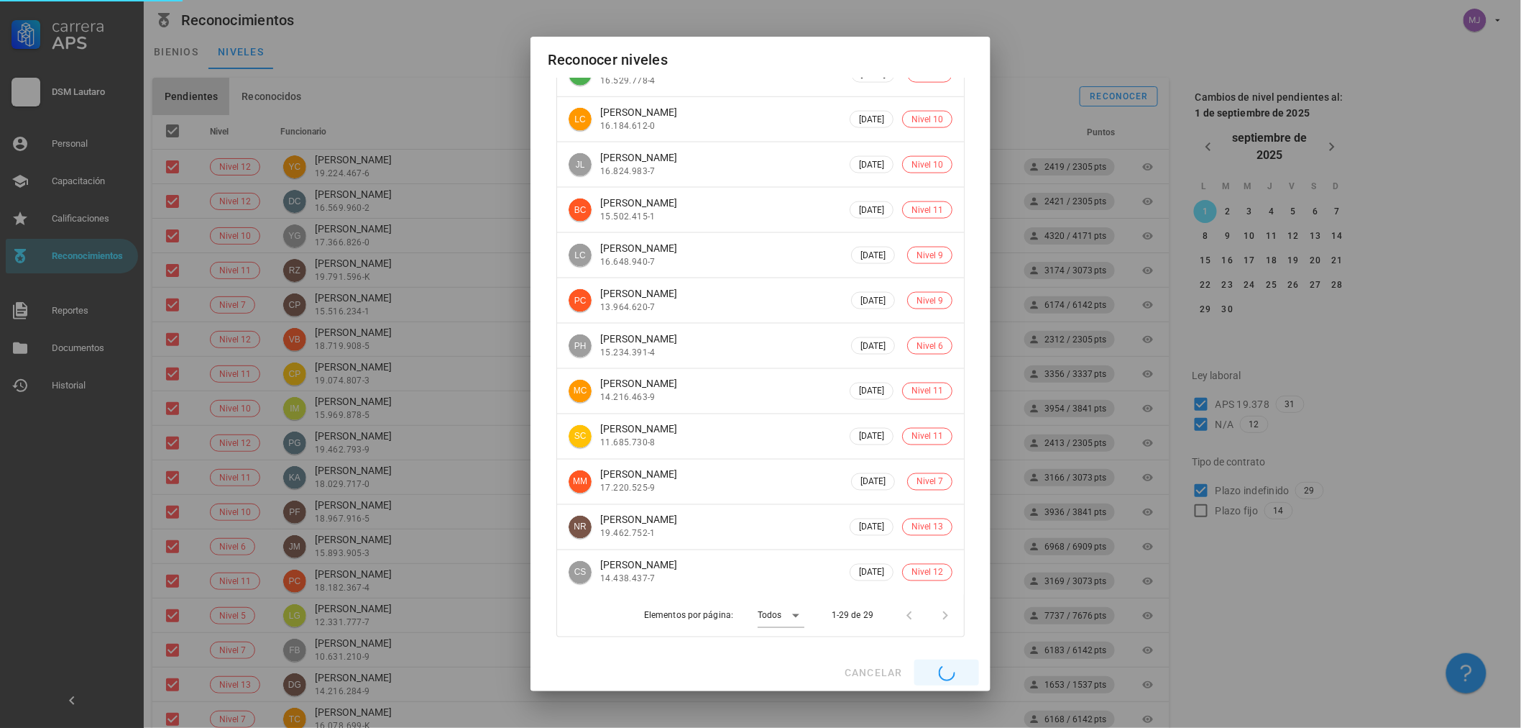
checkbox input "false"
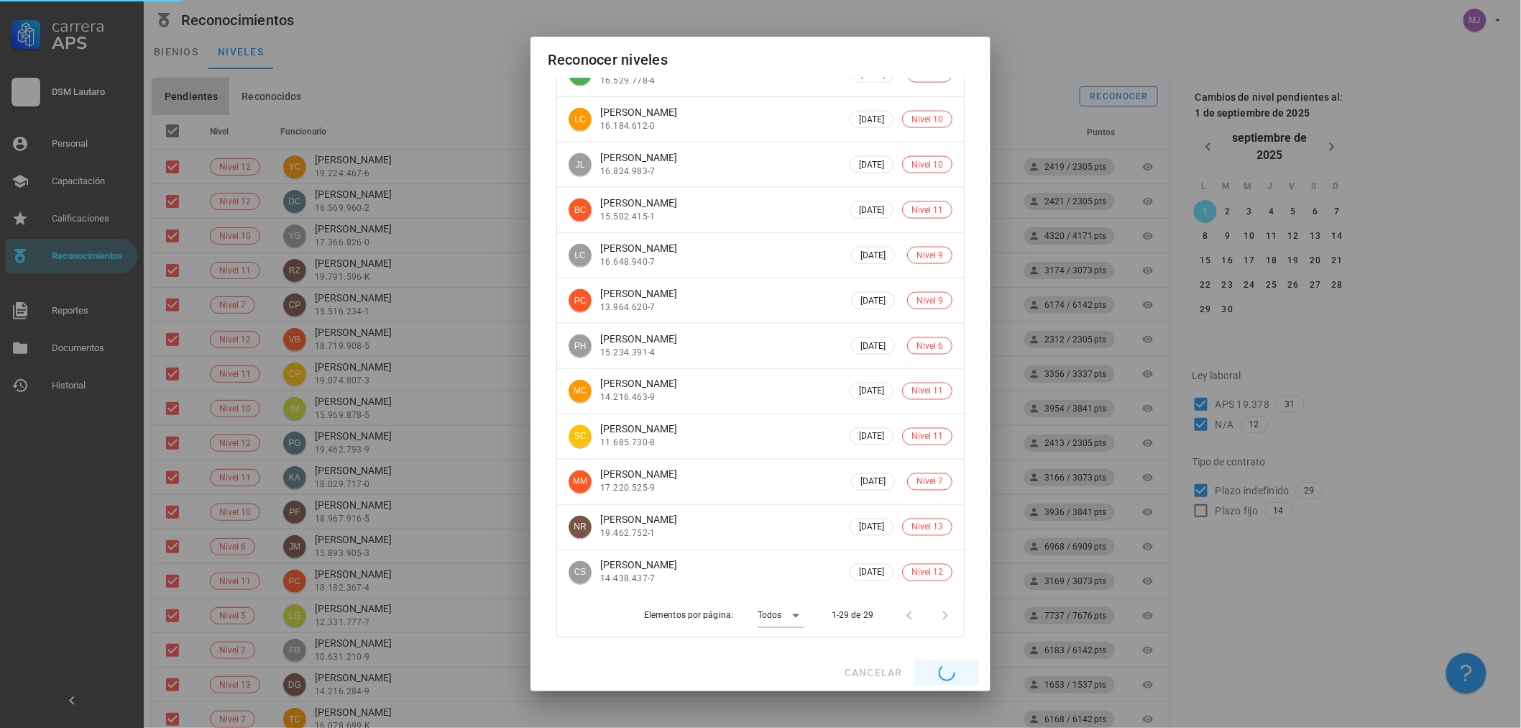
checkbox input "false"
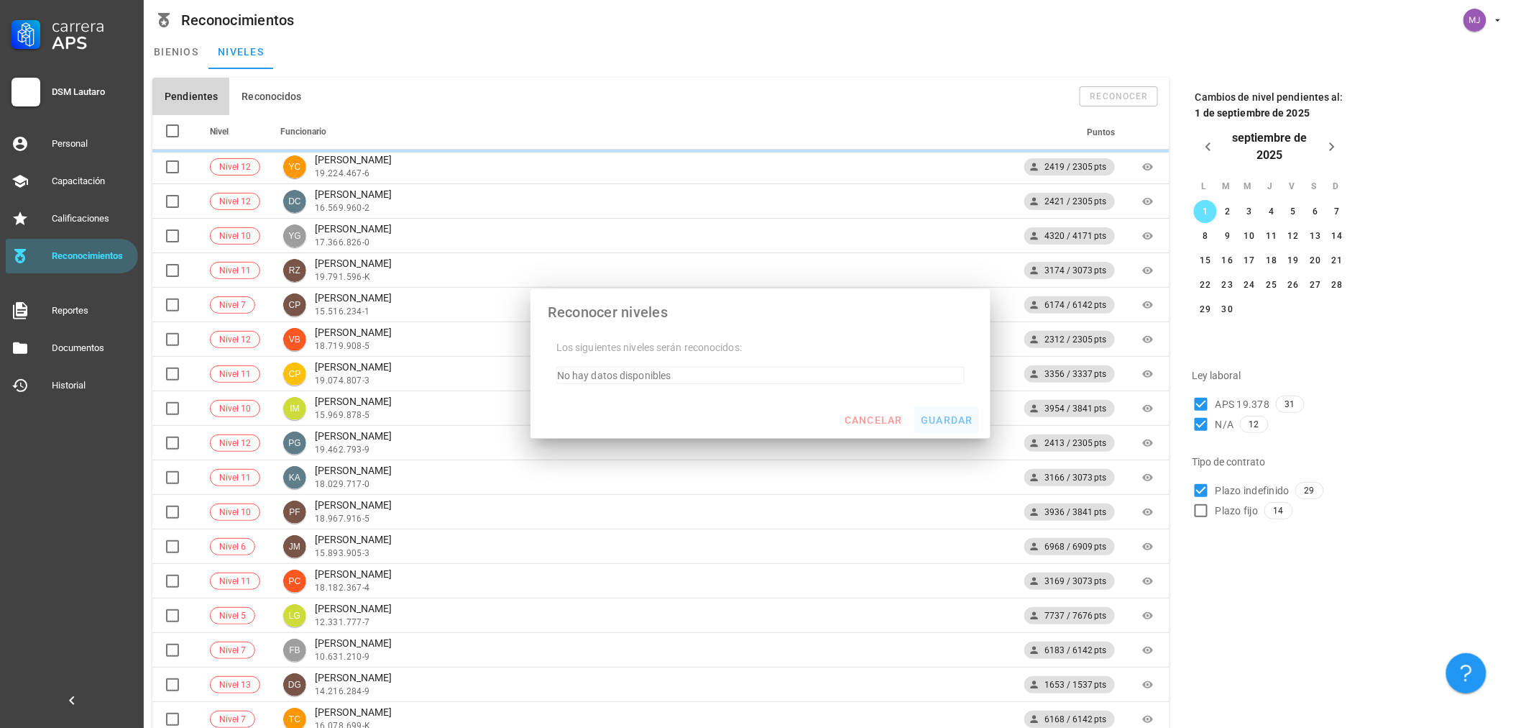
scroll to position [0, 0]
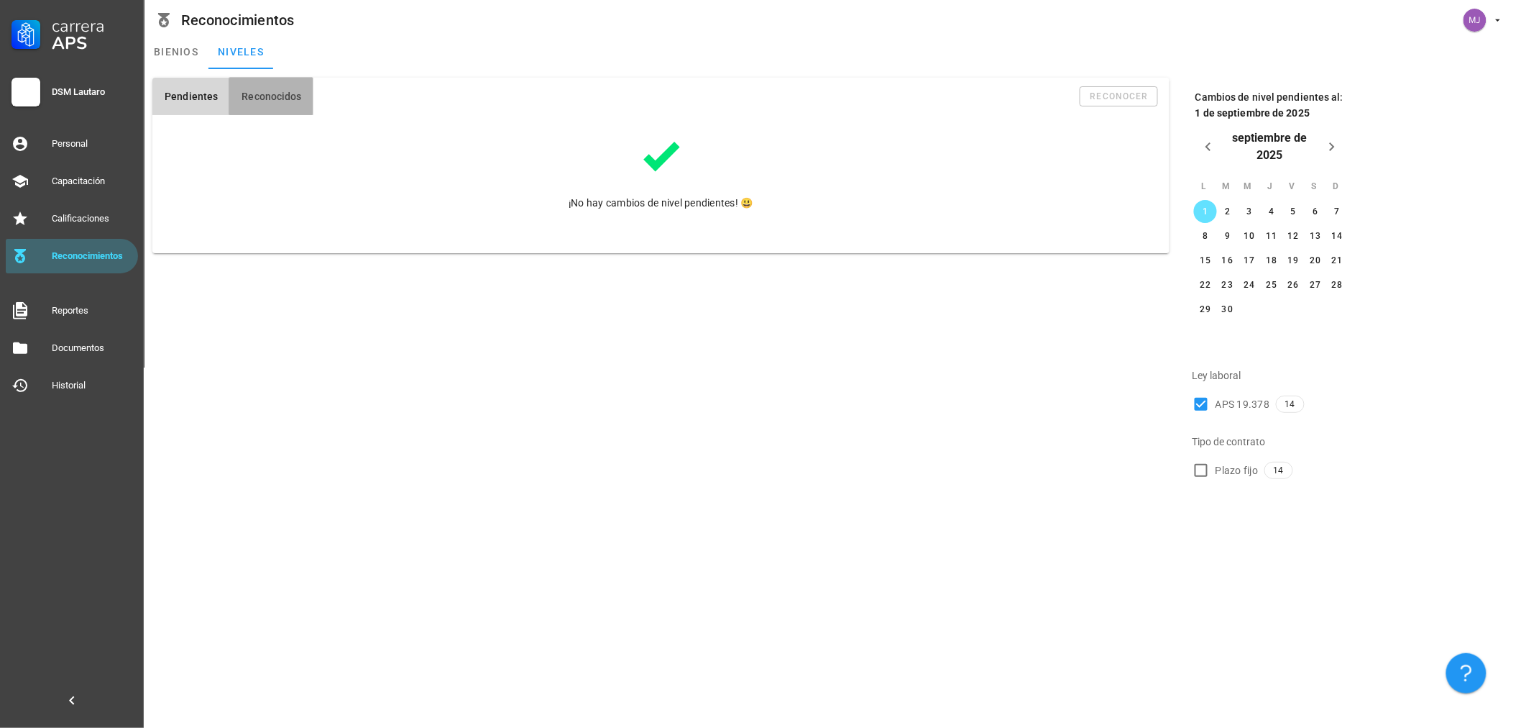
click at [290, 92] on span "Reconocidos" at bounding box center [271, 97] width 60 height 12
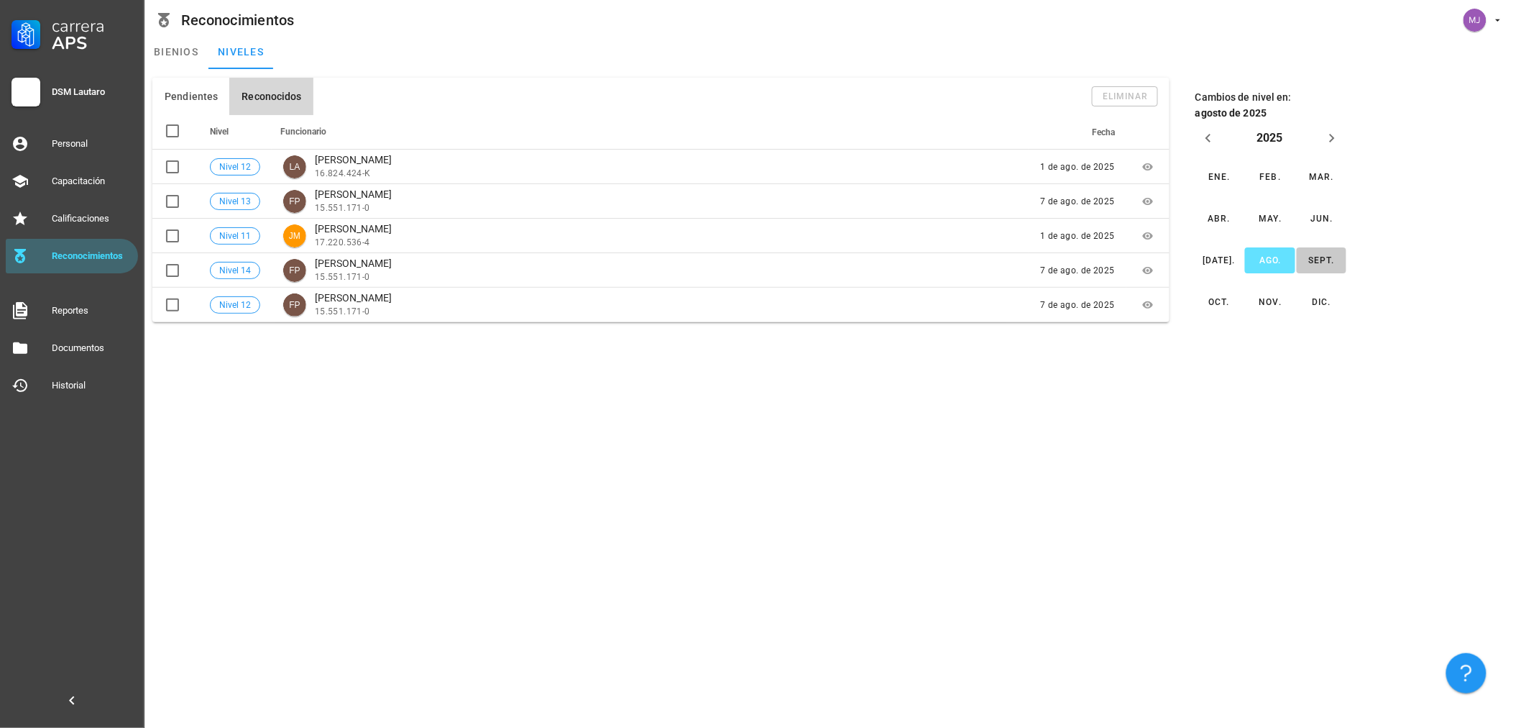
click at [1319, 256] on div "sept." at bounding box center [1321, 260] width 27 height 10
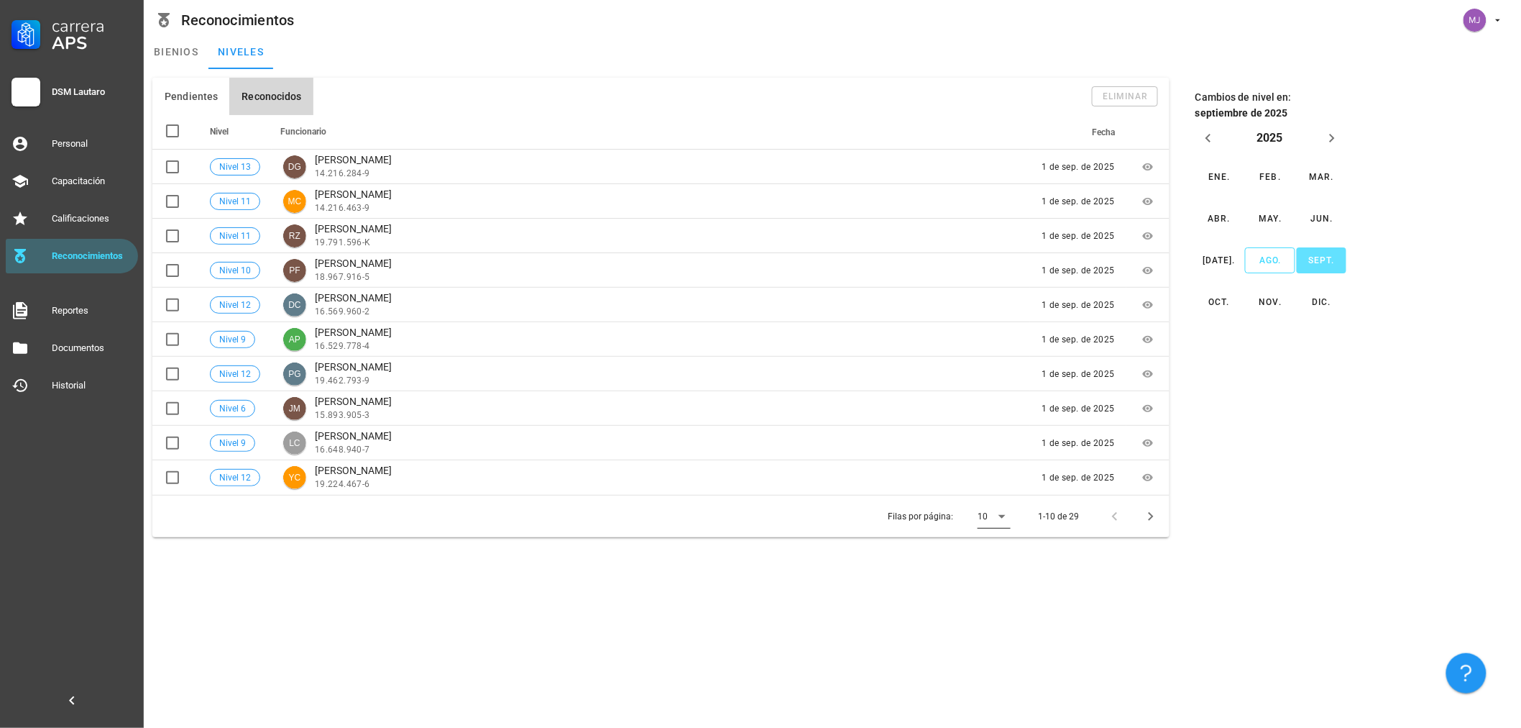
click at [1001, 520] on icon at bounding box center [1002, 516] width 17 height 17
click at [1015, 634] on div "Todos" at bounding box center [1007, 631] width 32 height 14
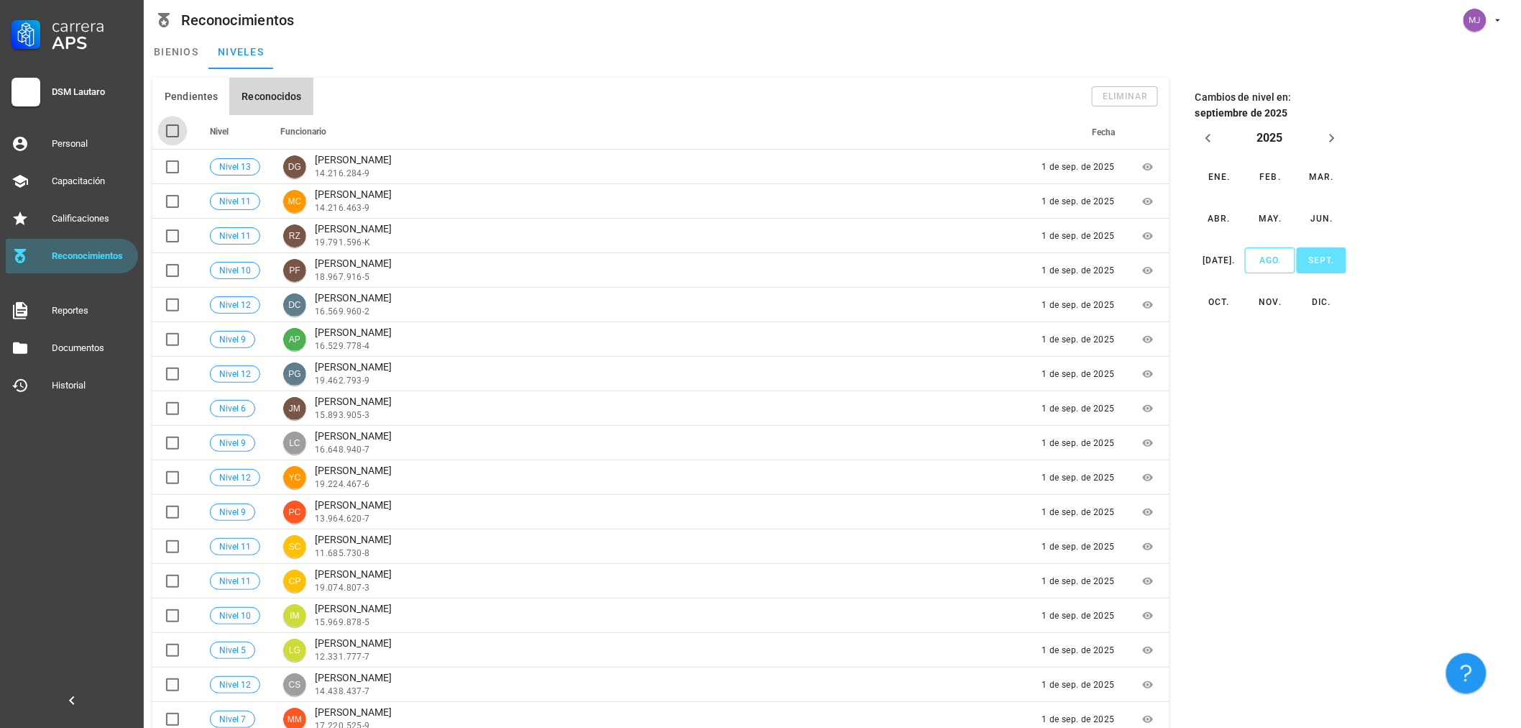
click at [168, 130] on div at bounding box center [172, 131] width 24 height 24
checkbox input "true"
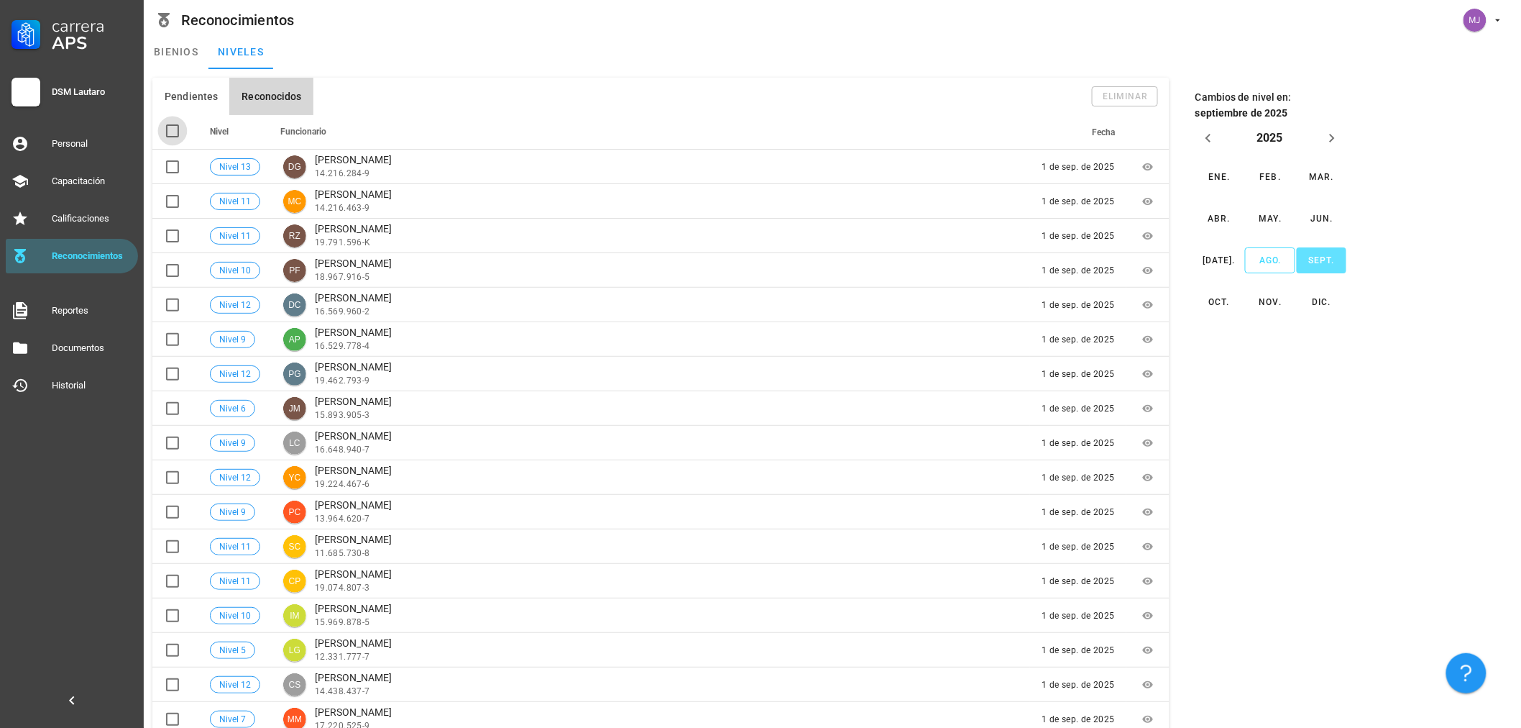
checkbox input "true"
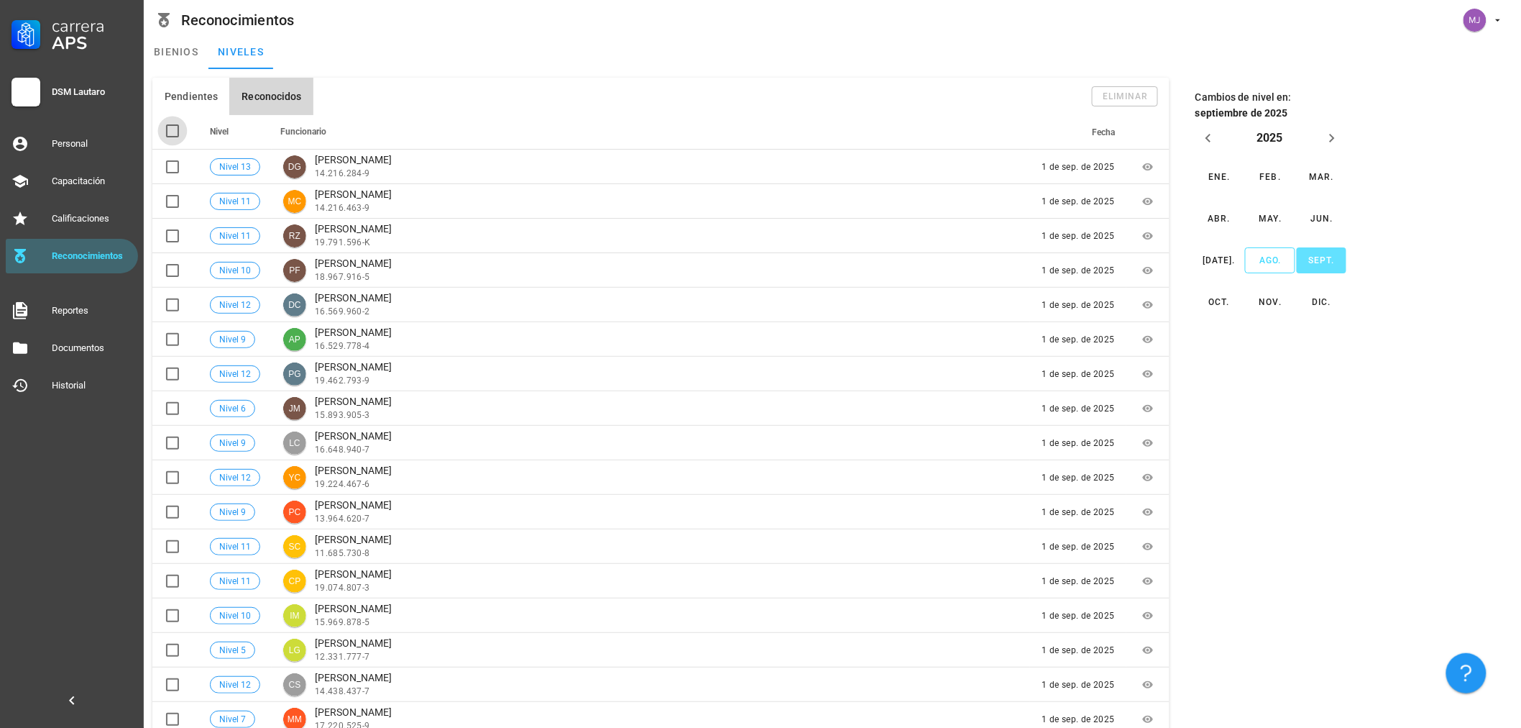
checkbox input "true"
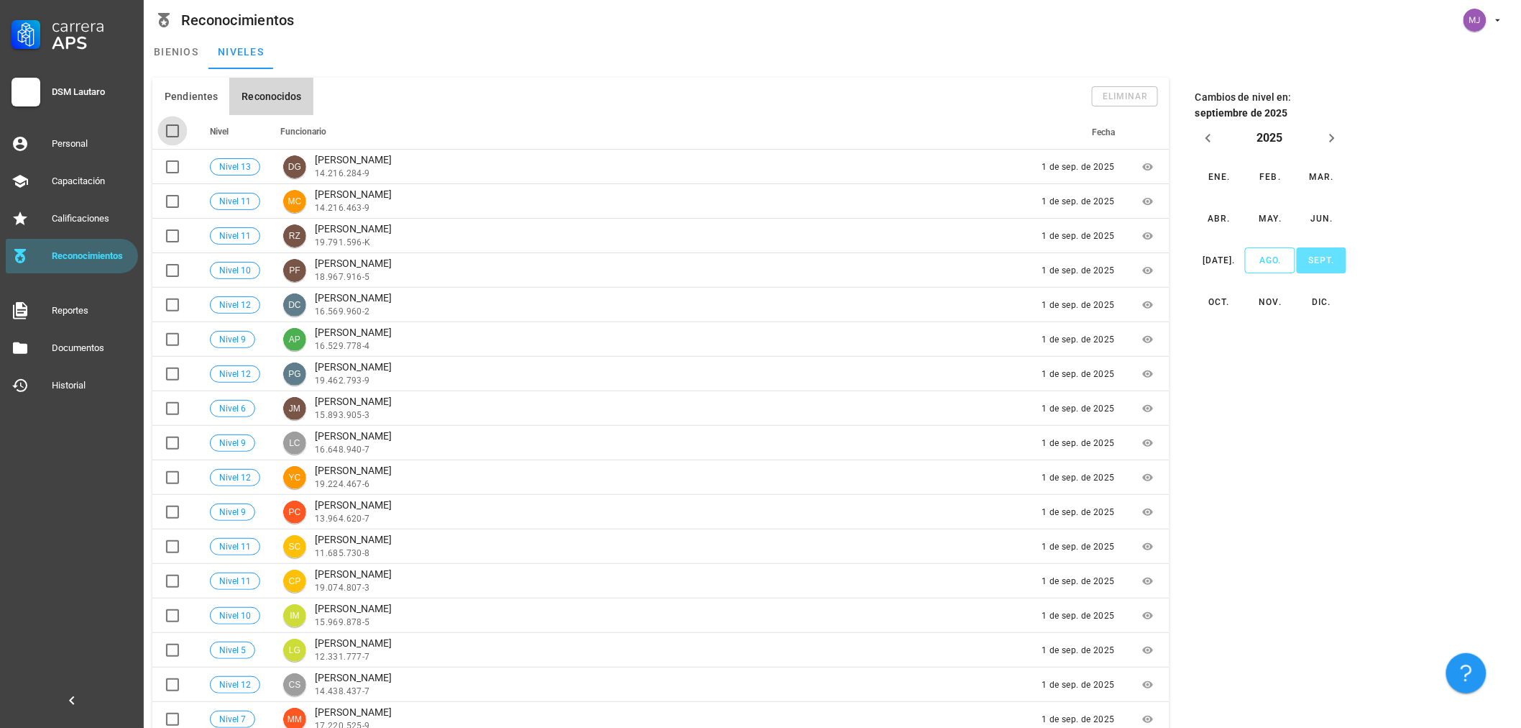
checkbox input "true"
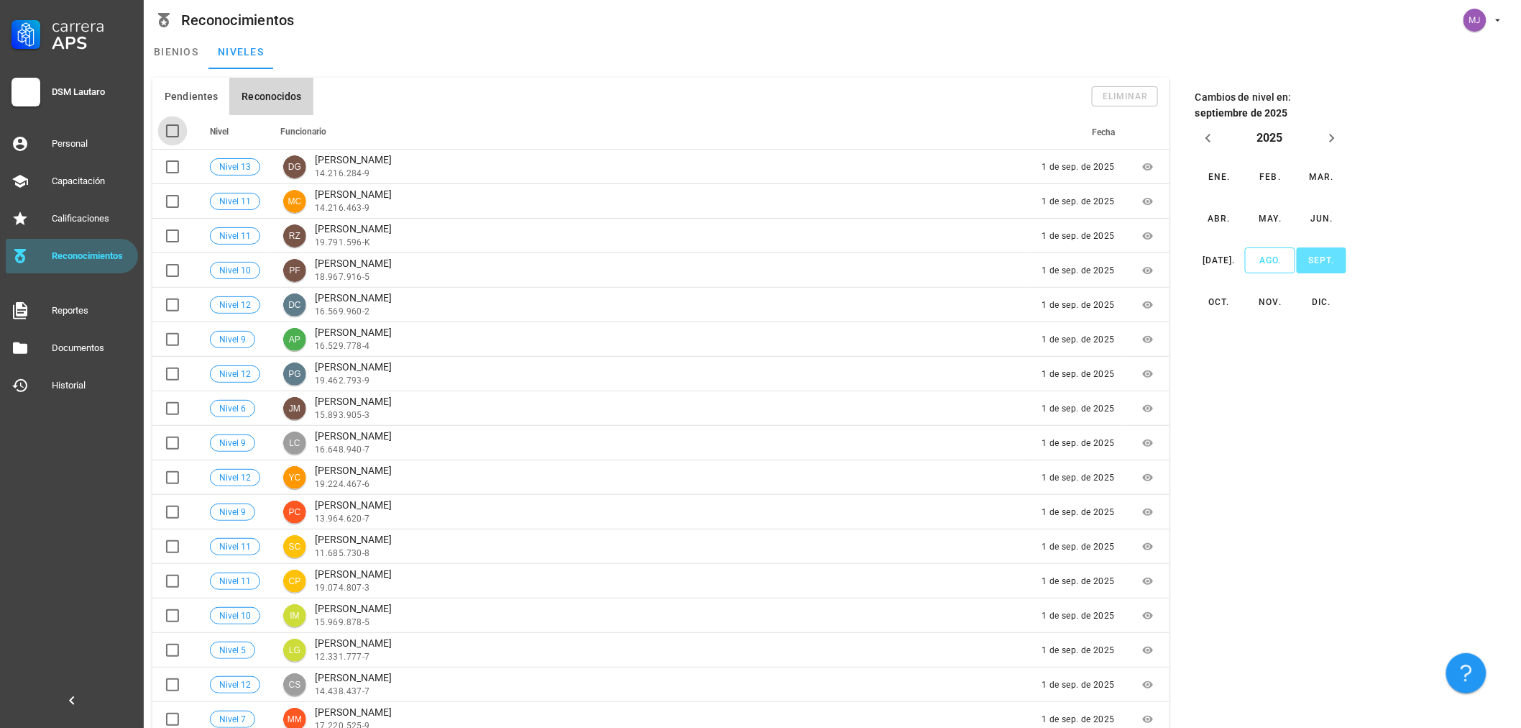
checkbox input "true"
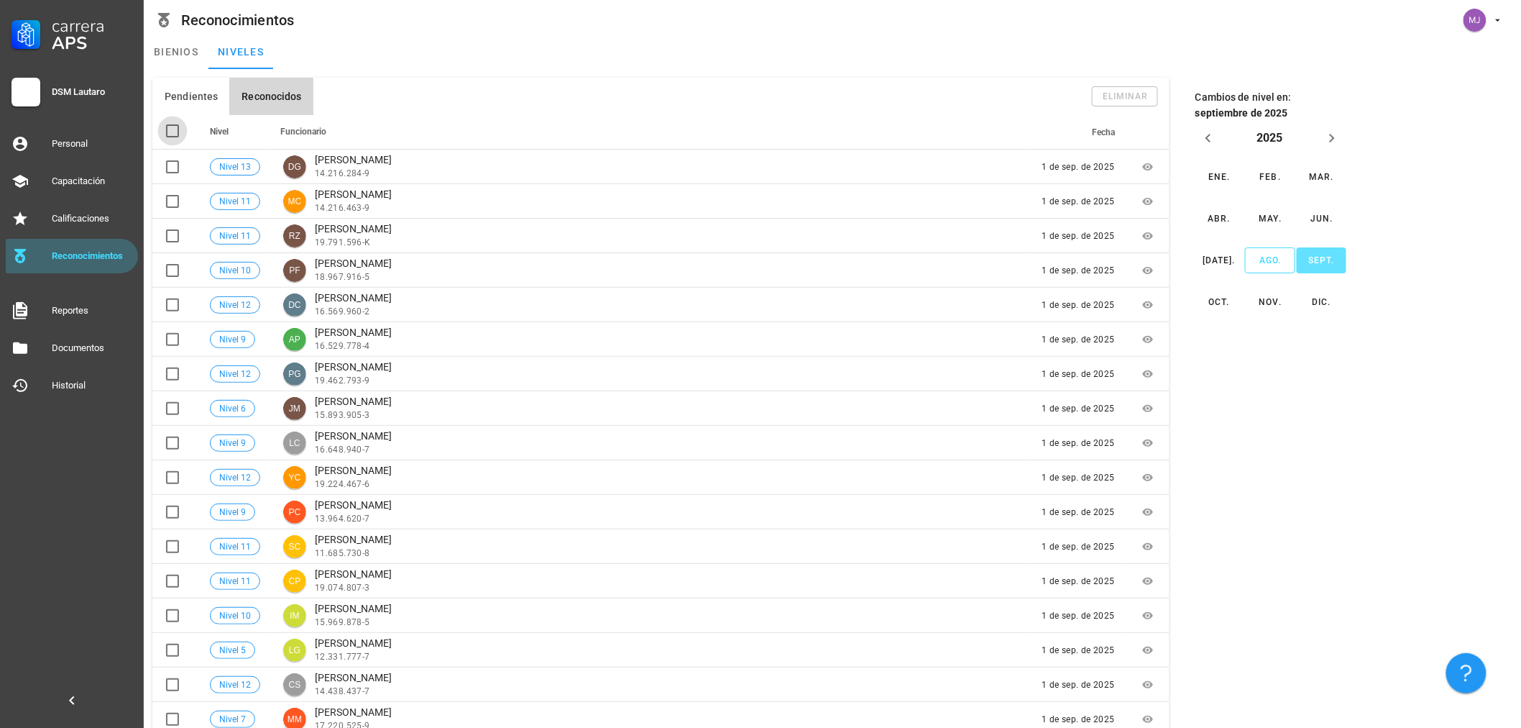
checkbox input "true"
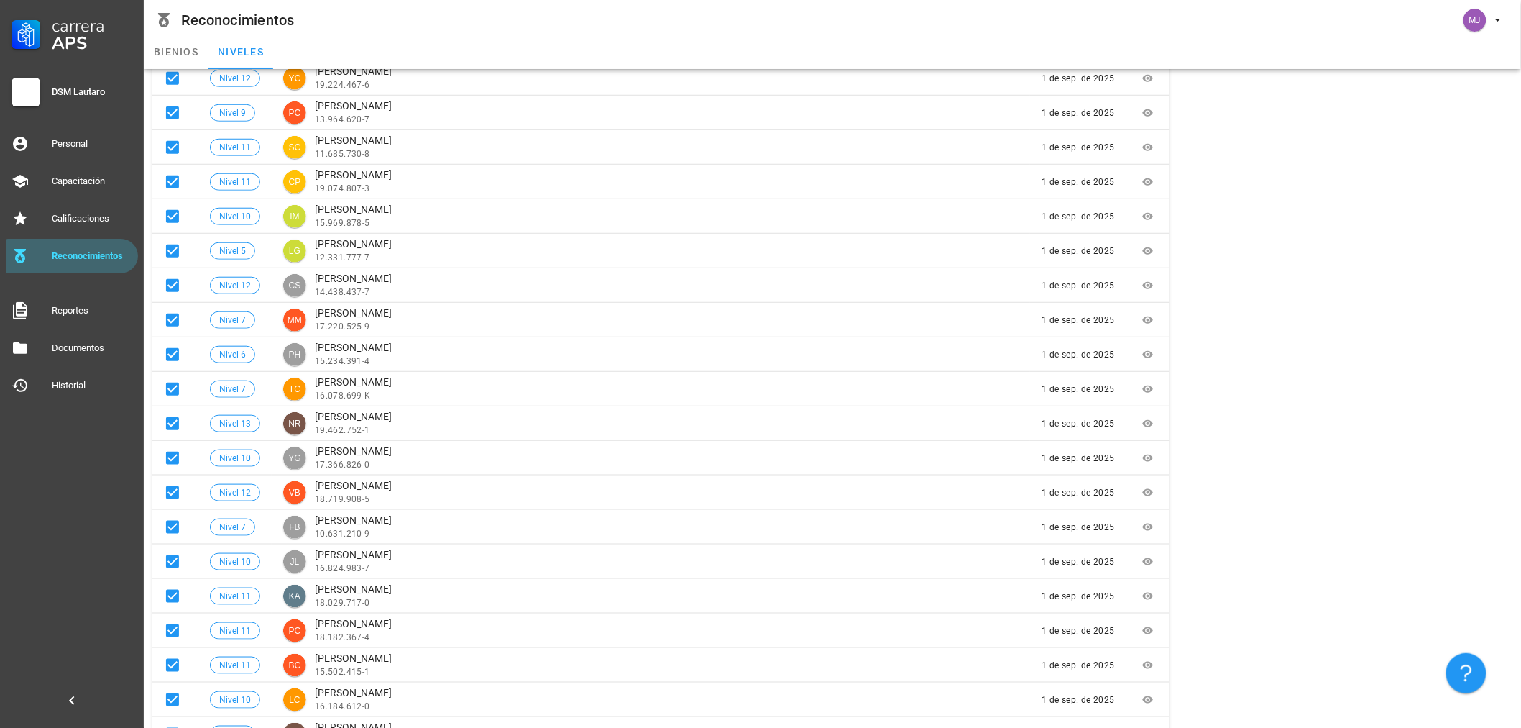
scroll to position [473, 0]
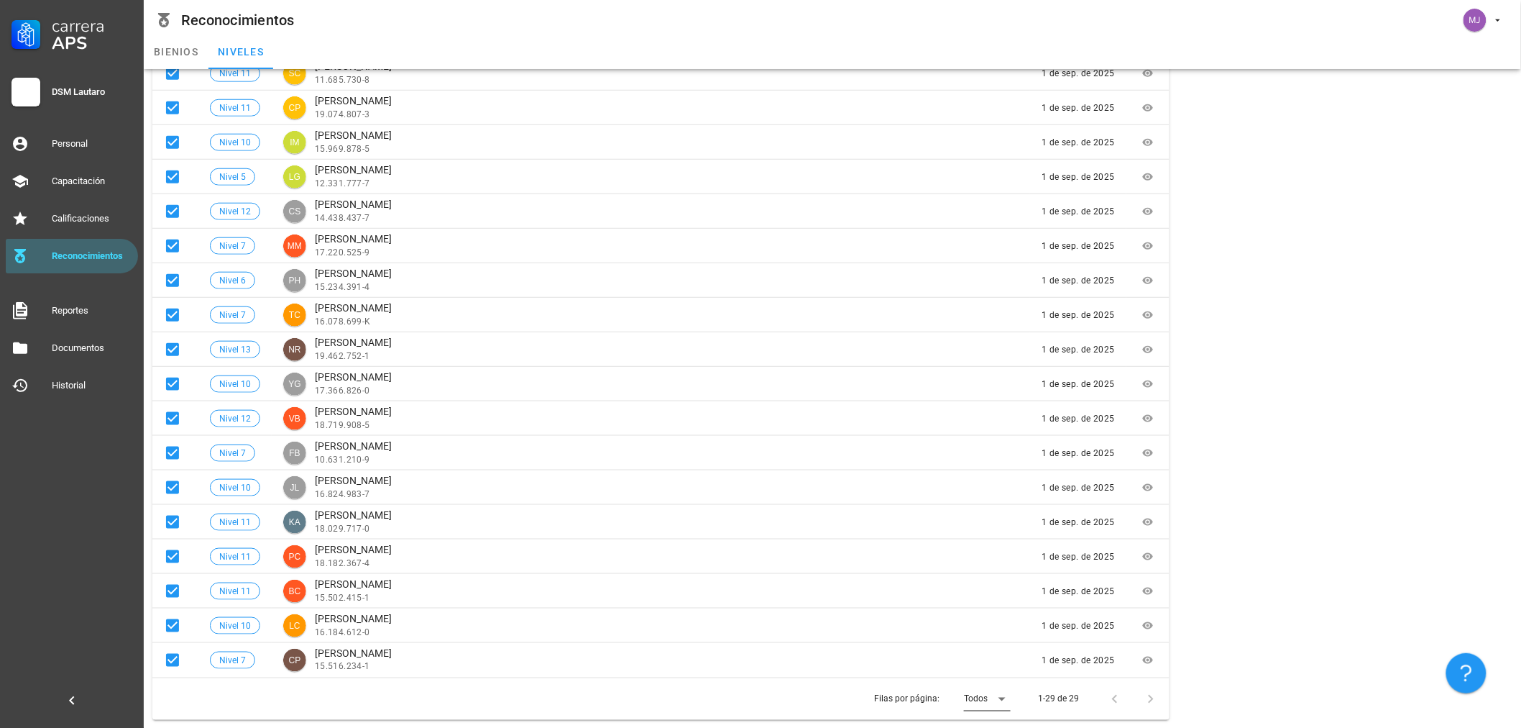
click at [988, 700] on div "Todos" at bounding box center [976, 698] width 24 height 13
click at [988, 700] on div "Carrera APS DSM Lautaro Personal Capacitación Calificaciones Reconocimientos Re…" at bounding box center [760, 127] width 1521 height 1201
click at [988, 700] on div "Todos" at bounding box center [992, 696] width 32 height 14
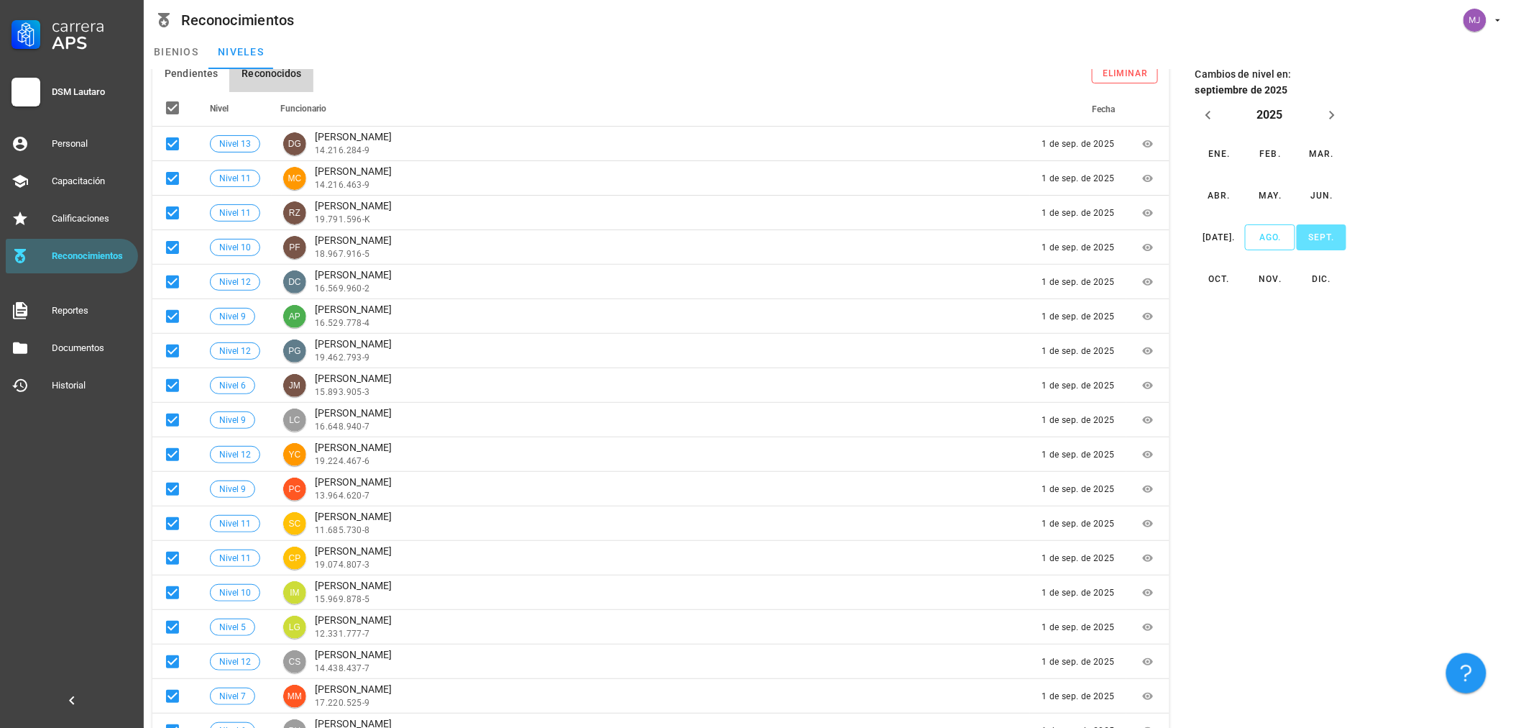
scroll to position [0, 0]
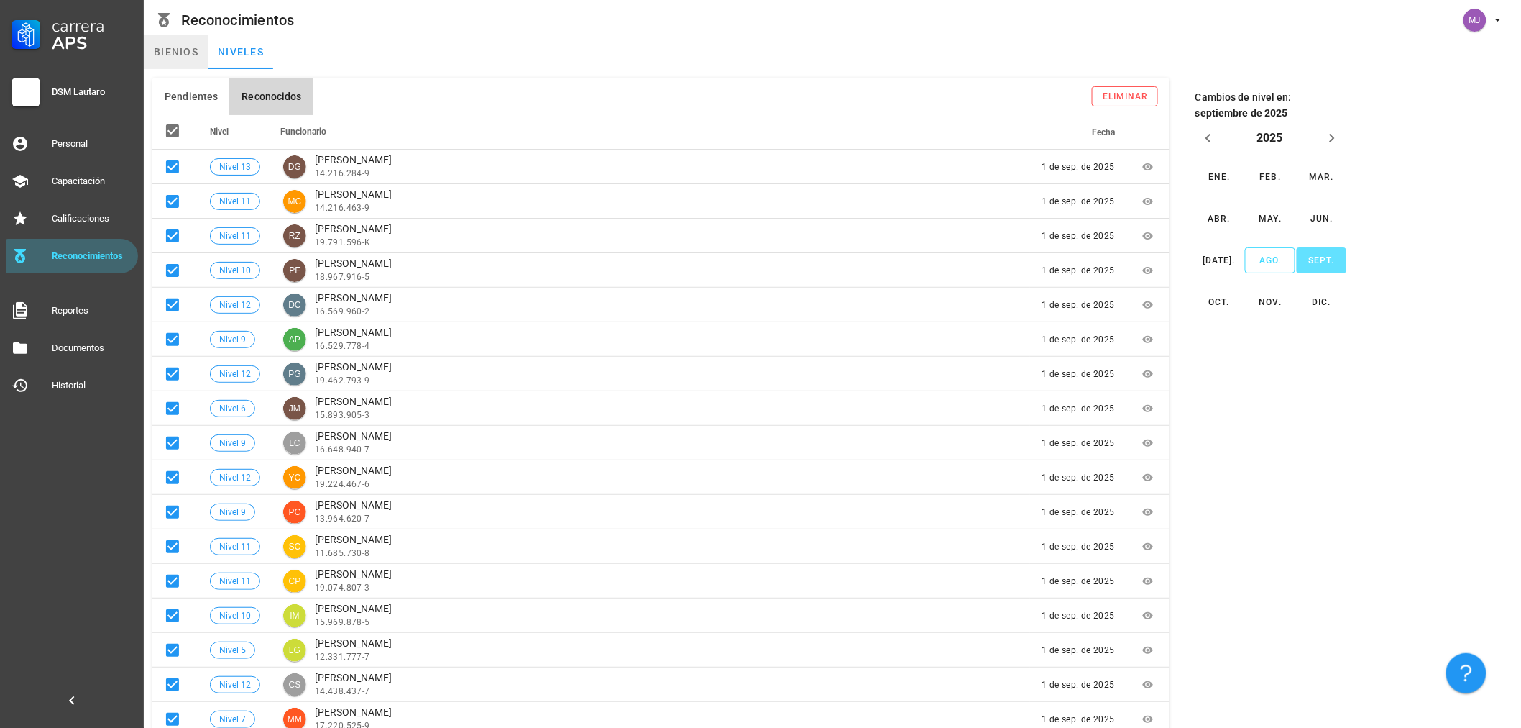
click at [181, 53] on link "bienios" at bounding box center [176, 52] width 65 height 35
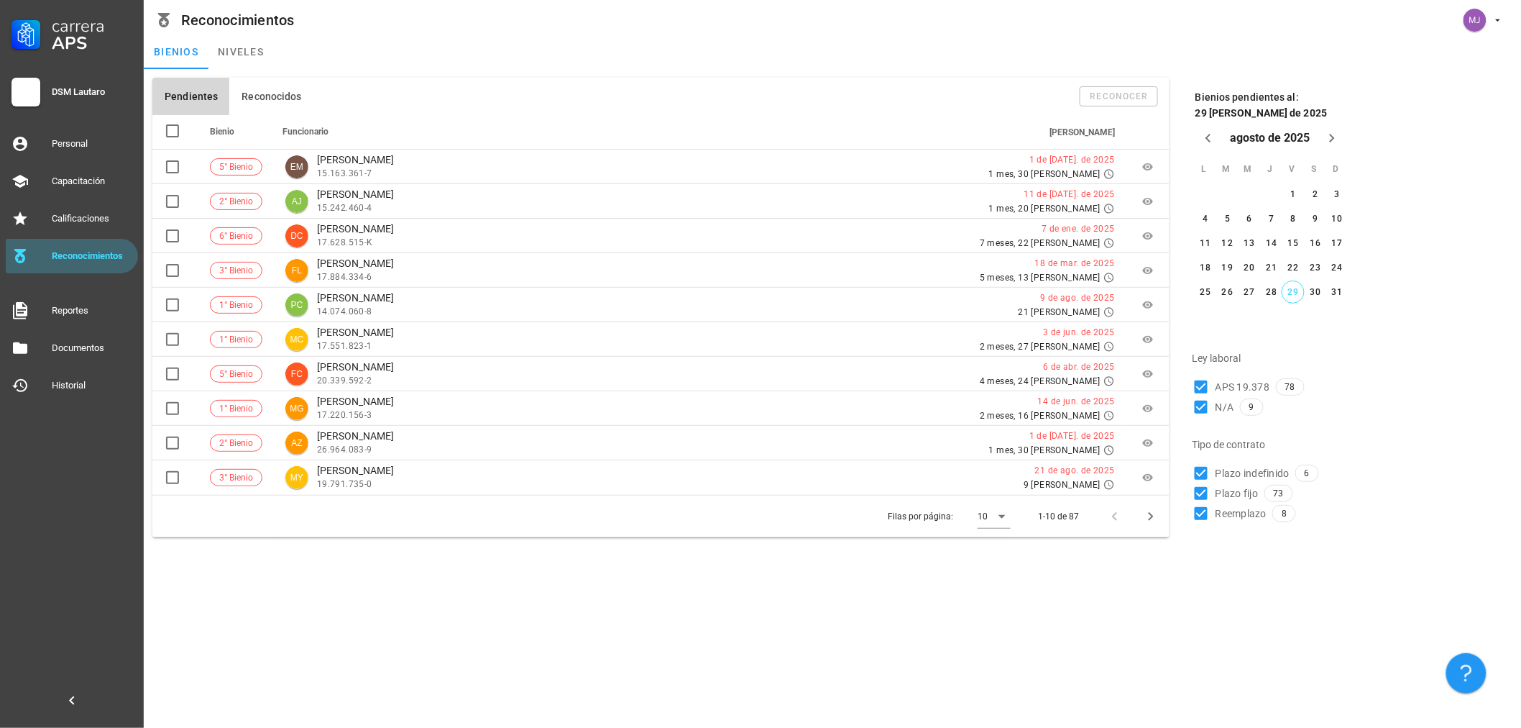
click at [1227, 512] on span "Reemplazo" at bounding box center [1241, 513] width 51 height 14
checkbox input "false"
click at [1228, 487] on span "Plazo fijo" at bounding box center [1237, 493] width 43 height 14
checkbox input "false"
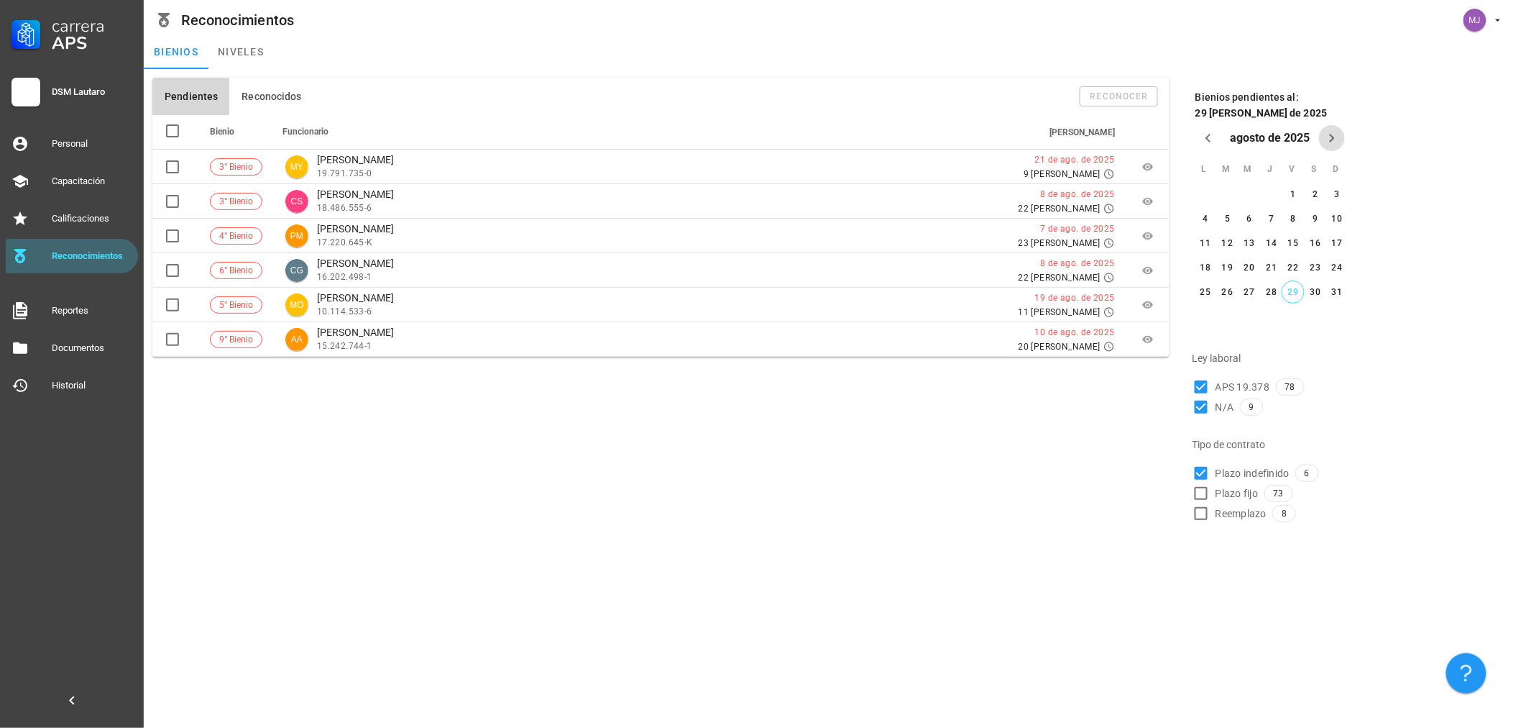
click at [1336, 138] on icon "Próximo mes" at bounding box center [1332, 137] width 17 height 17
click at [1198, 211] on div "1" at bounding box center [1205, 211] width 23 height 10
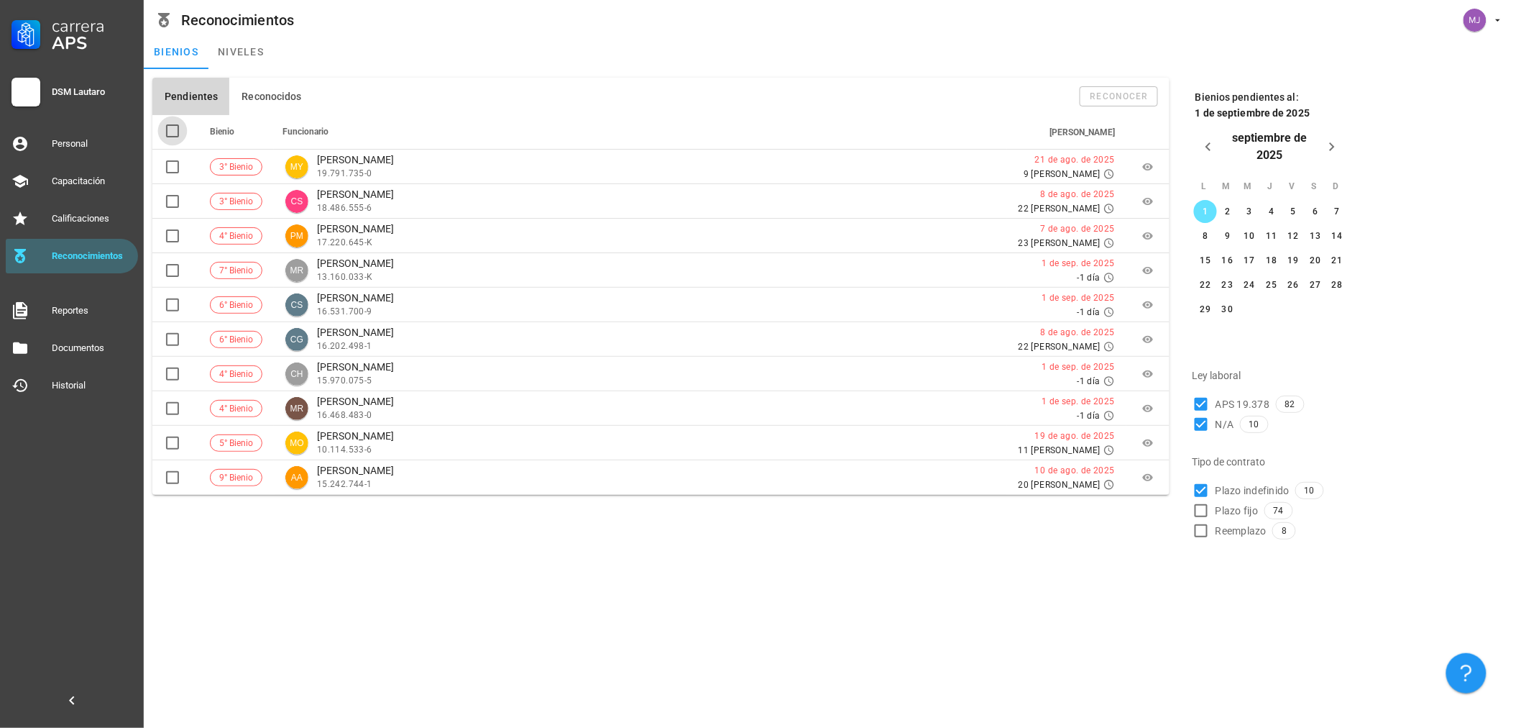
click at [175, 129] on div at bounding box center [172, 131] width 24 height 24
checkbox input "true"
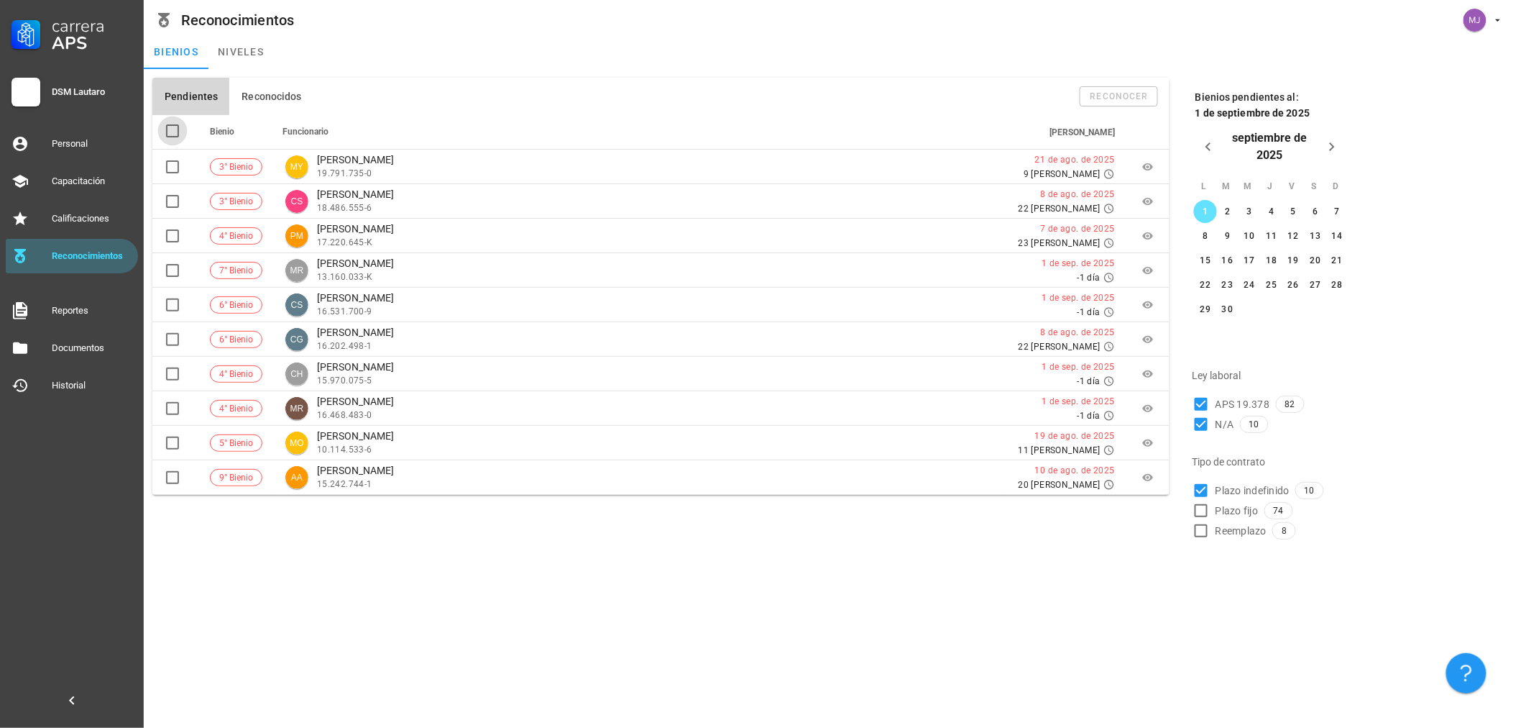
checkbox input "true"
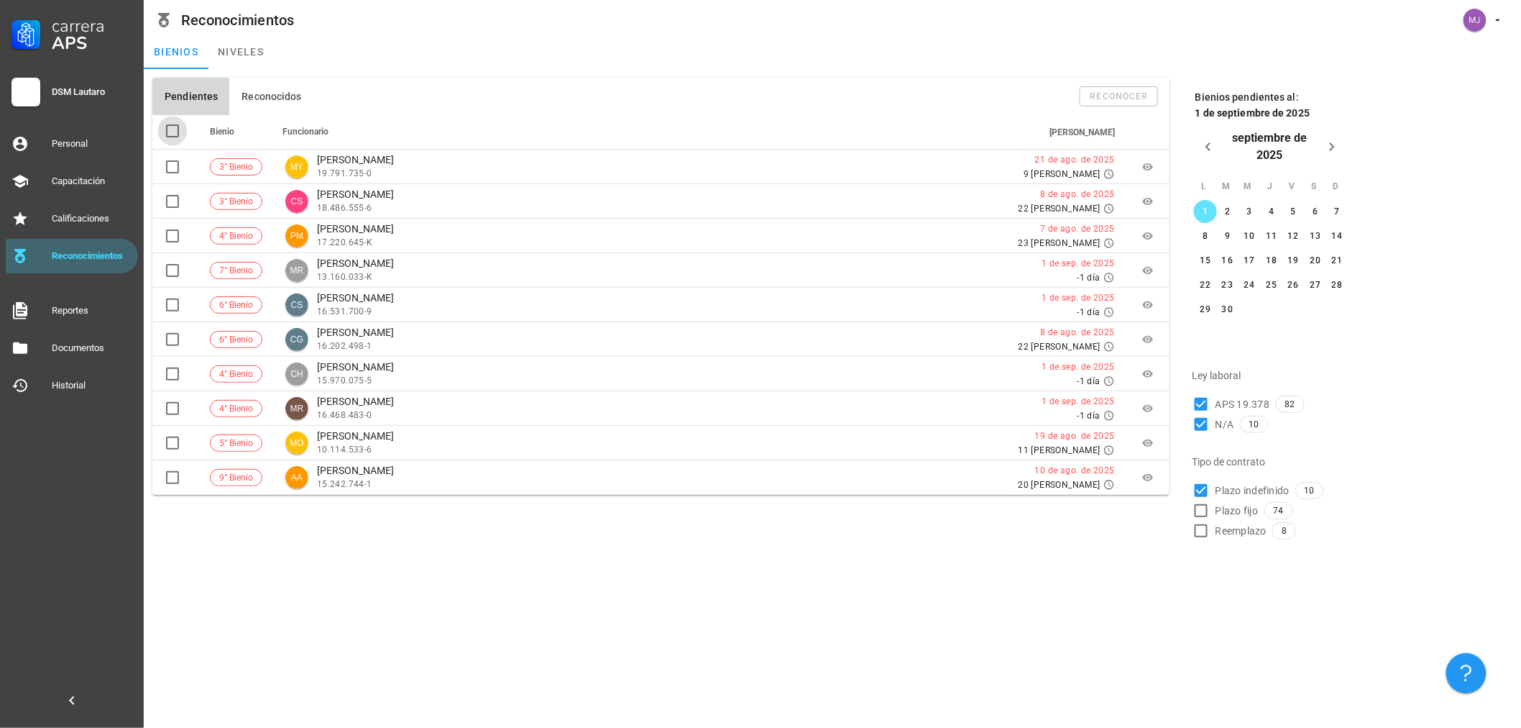
checkbox input "true"
click at [1112, 96] on div "reconocer" at bounding box center [1119, 96] width 59 height 10
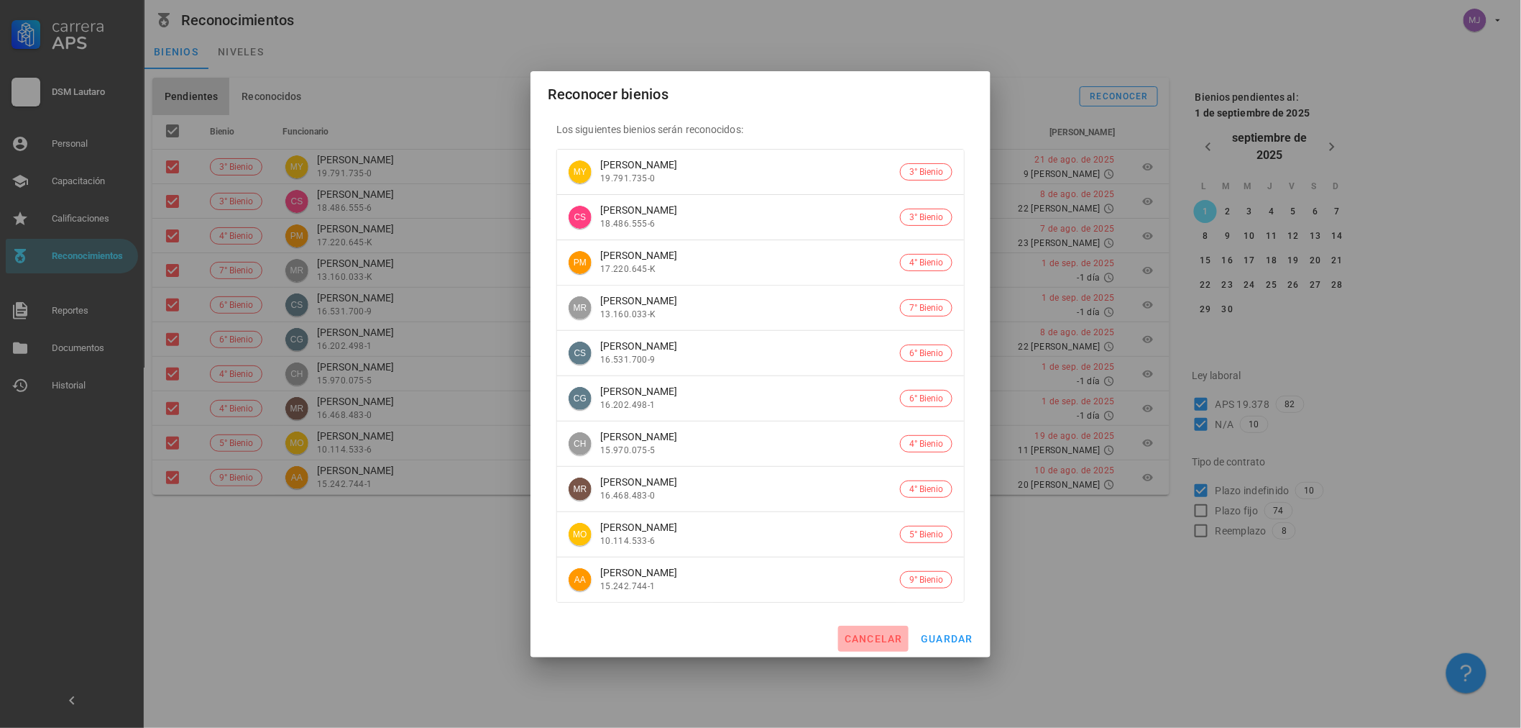
click at [868, 641] on span "cancelar" at bounding box center [873, 639] width 59 height 12
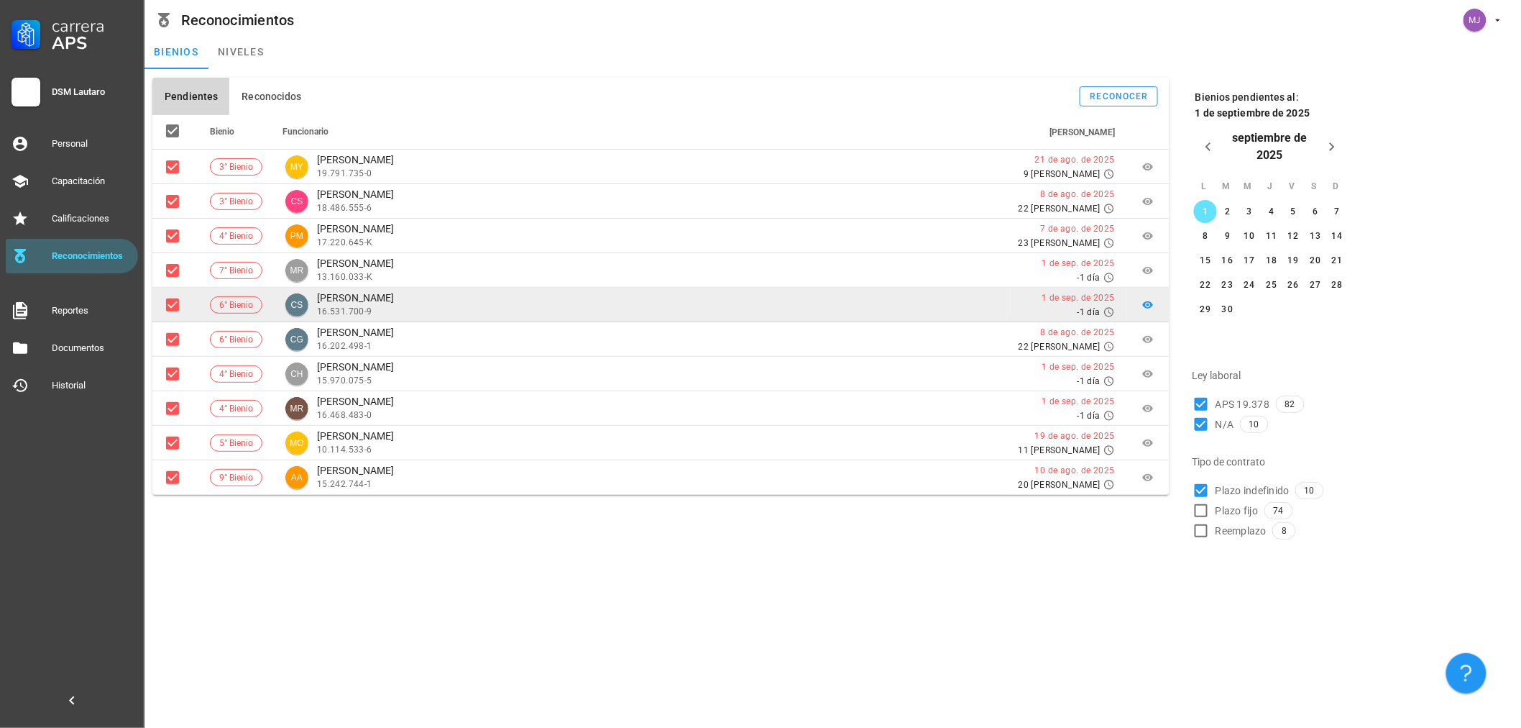
click at [431, 296] on div "CS [PERSON_NAME] 16.531.700-9" at bounding box center [640, 304] width 710 height 27
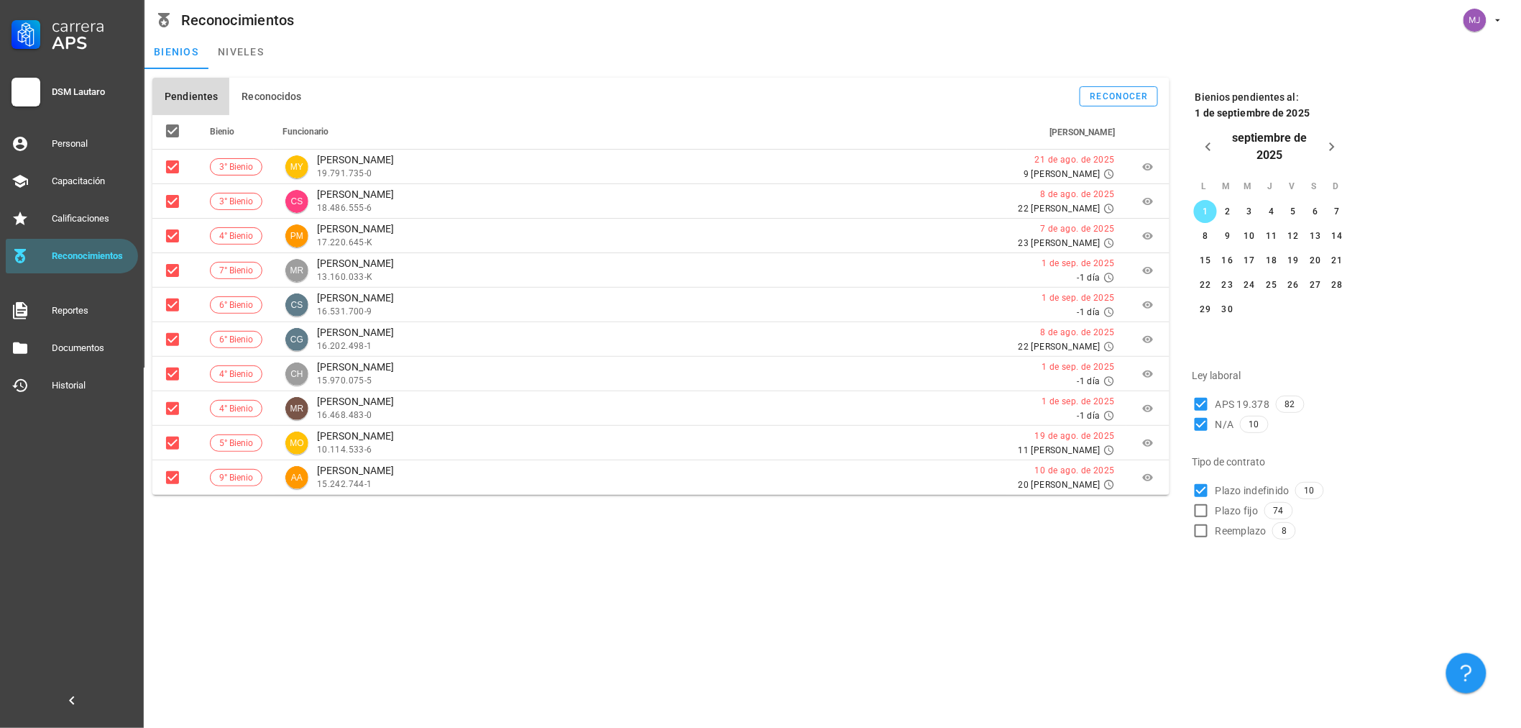
click at [194, 88] on button "Pendientes" at bounding box center [190, 96] width 77 height 37
click at [276, 85] on button "Reconocidos" at bounding box center [270, 96] width 83 height 37
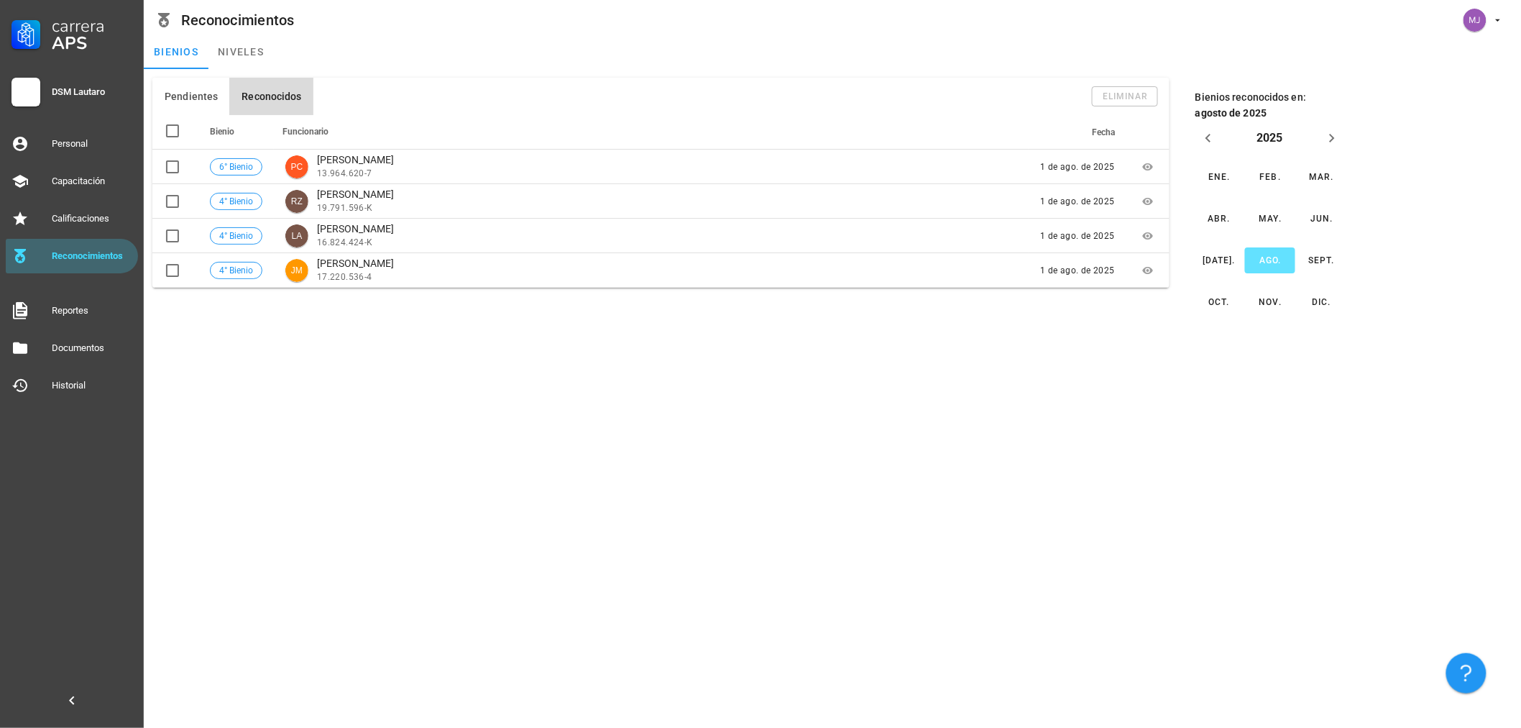
click at [278, 88] on button "Reconocidos" at bounding box center [270, 96] width 83 height 37
click at [202, 95] on span "Pendientes" at bounding box center [191, 97] width 54 height 12
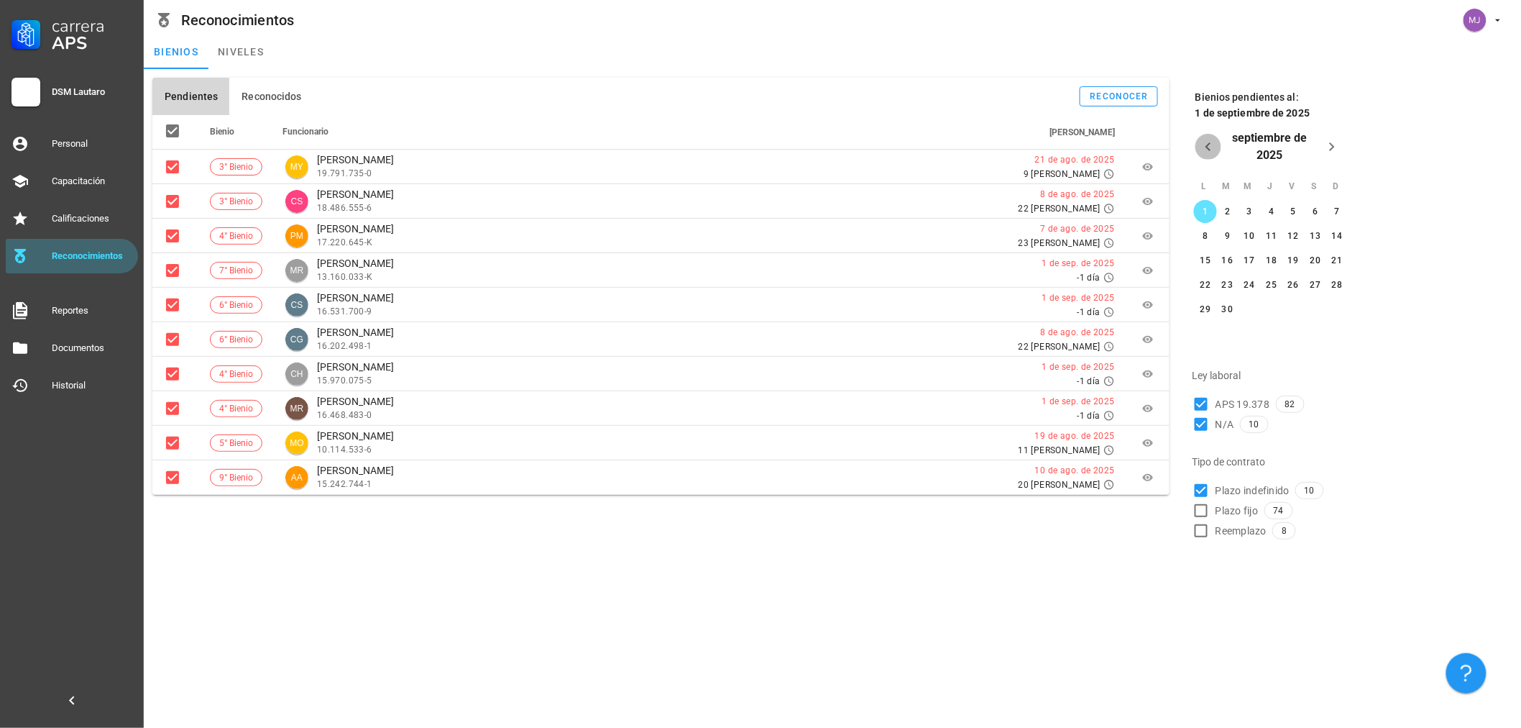
click at [1206, 158] on button "Mes anterior" at bounding box center [1209, 147] width 26 height 26
click at [1265, 256] on button "21" at bounding box center [1271, 267] width 23 height 23
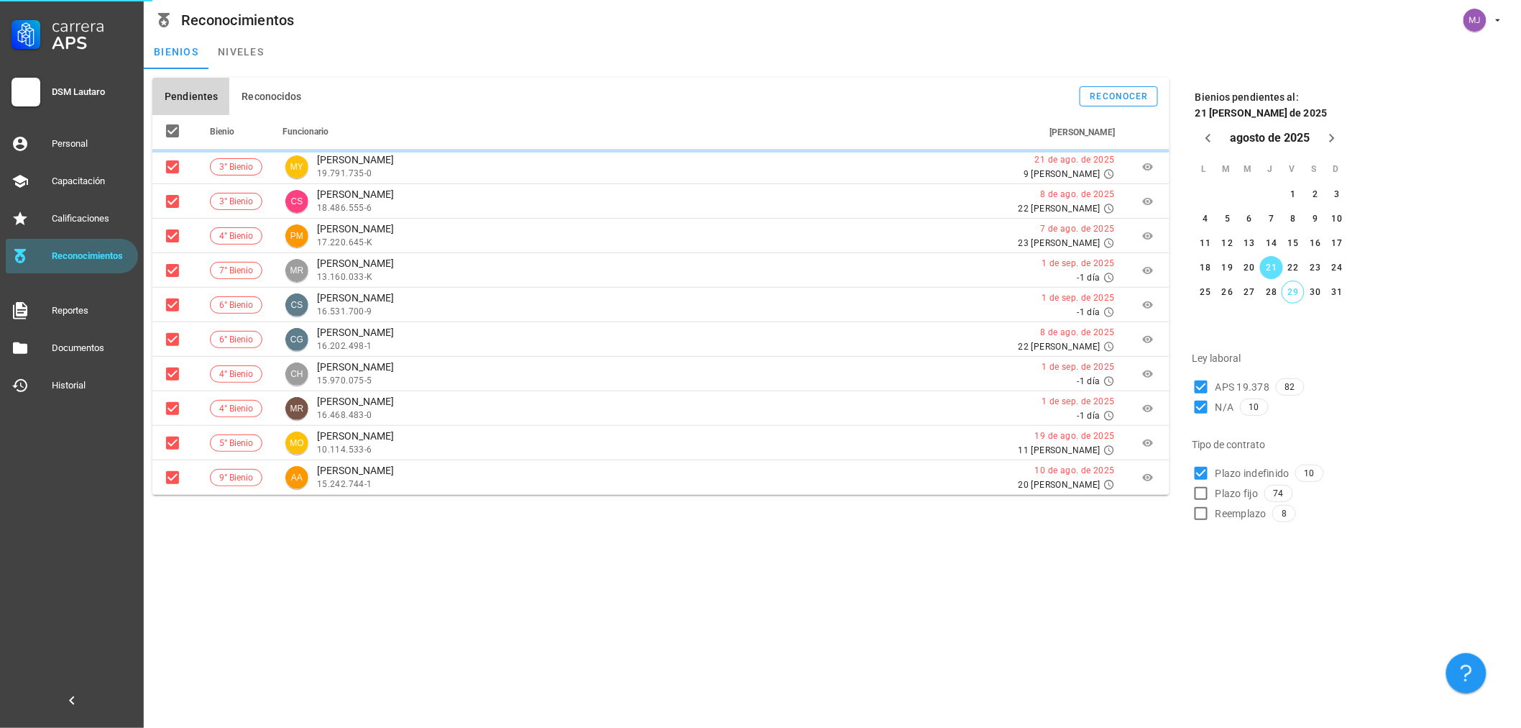
checkbox input "false"
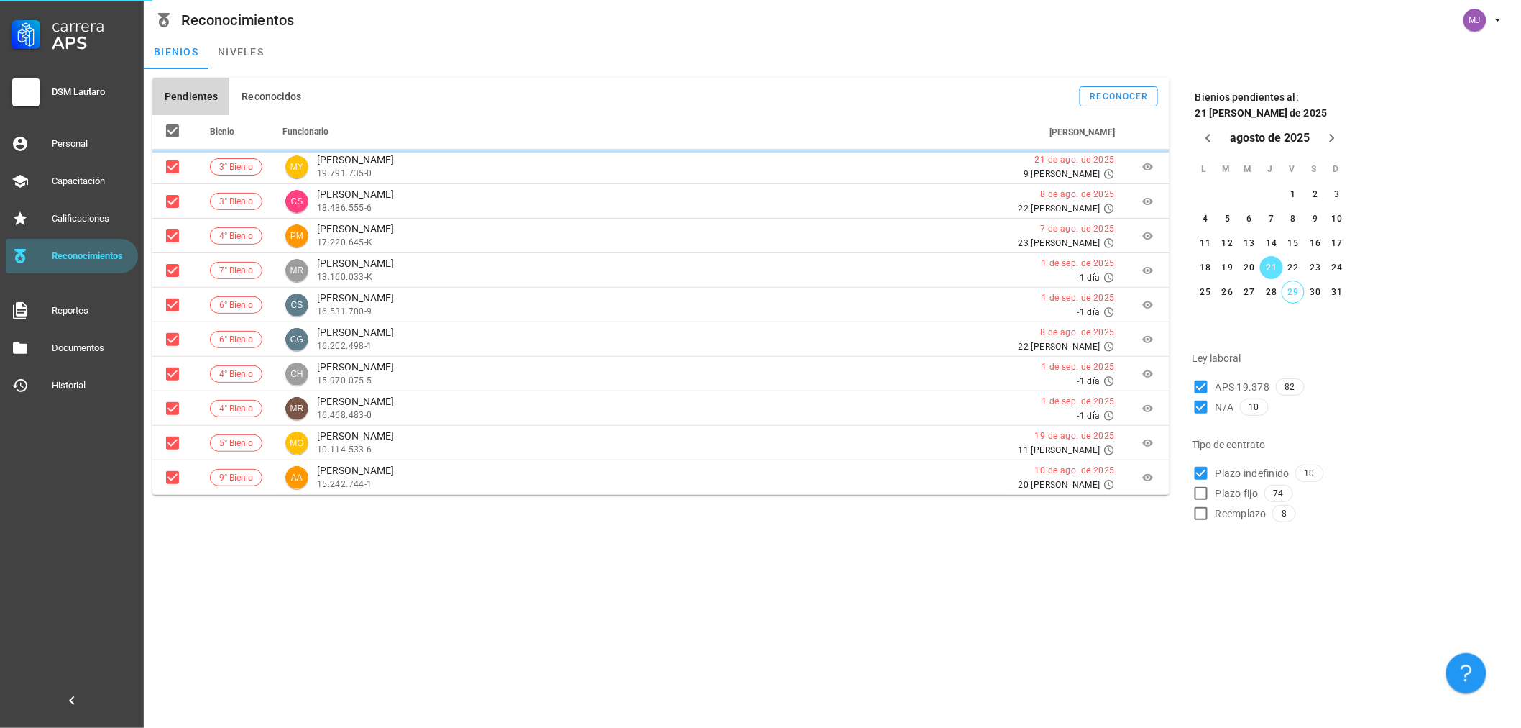
checkbox input "false"
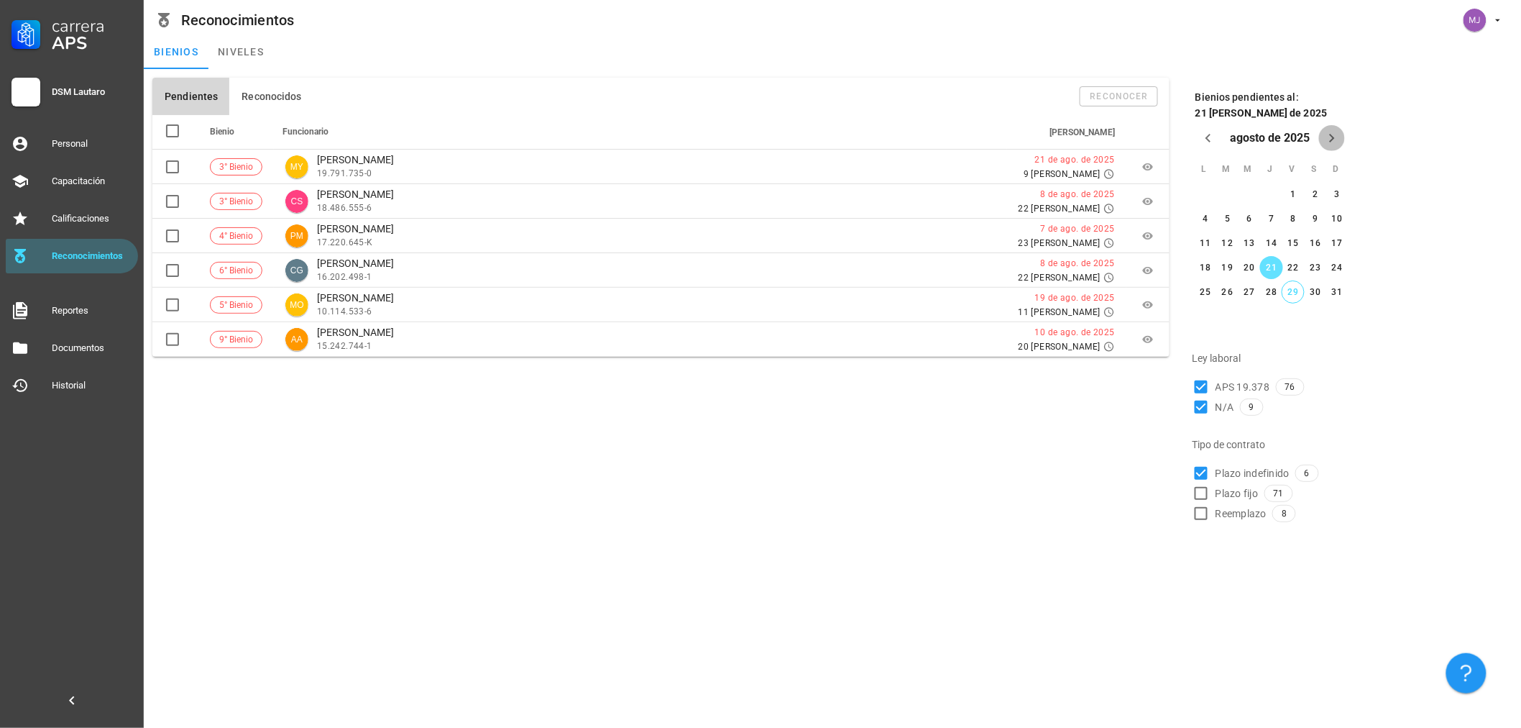
click at [1329, 132] on icon "Próximo mes" at bounding box center [1332, 137] width 17 height 17
click at [1206, 211] on div "1" at bounding box center [1205, 211] width 23 height 10
